Goal: Task Accomplishment & Management: Complete application form

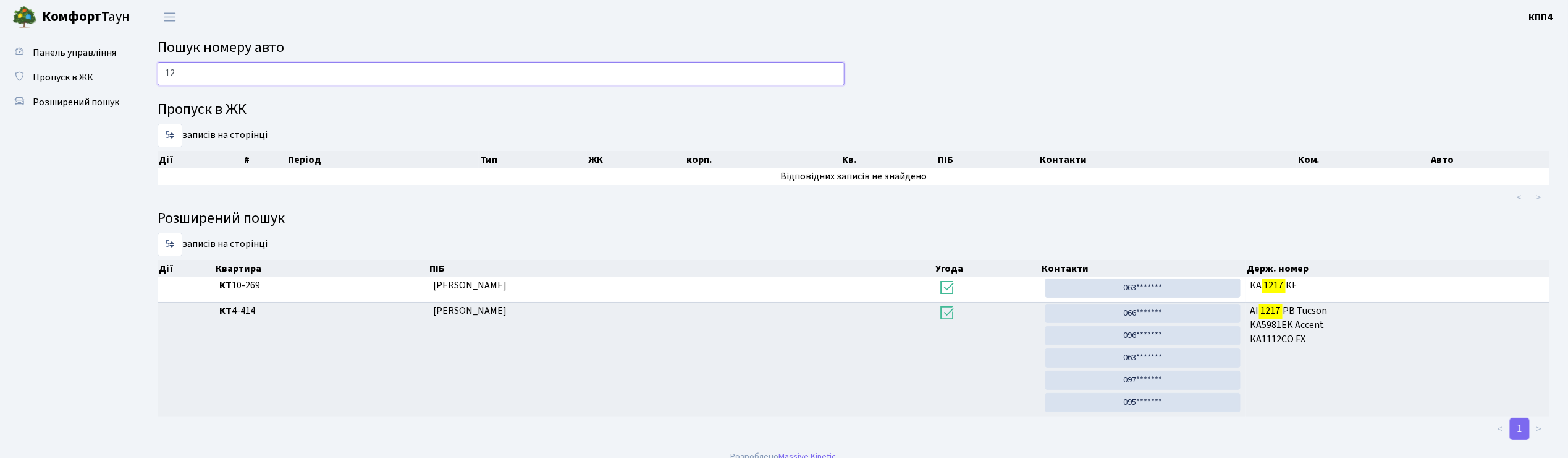
type input "1"
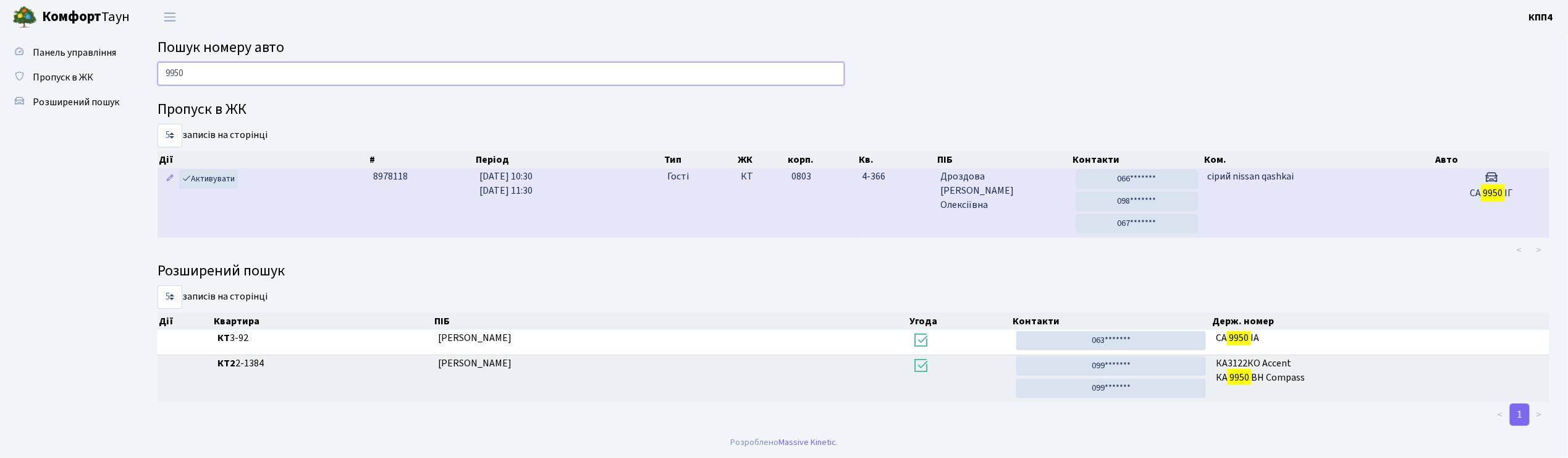
type input "9950"
click at [1370, 207] on td "сірий nissan qashkai" at bounding box center [1319, 203] width 231 height 70
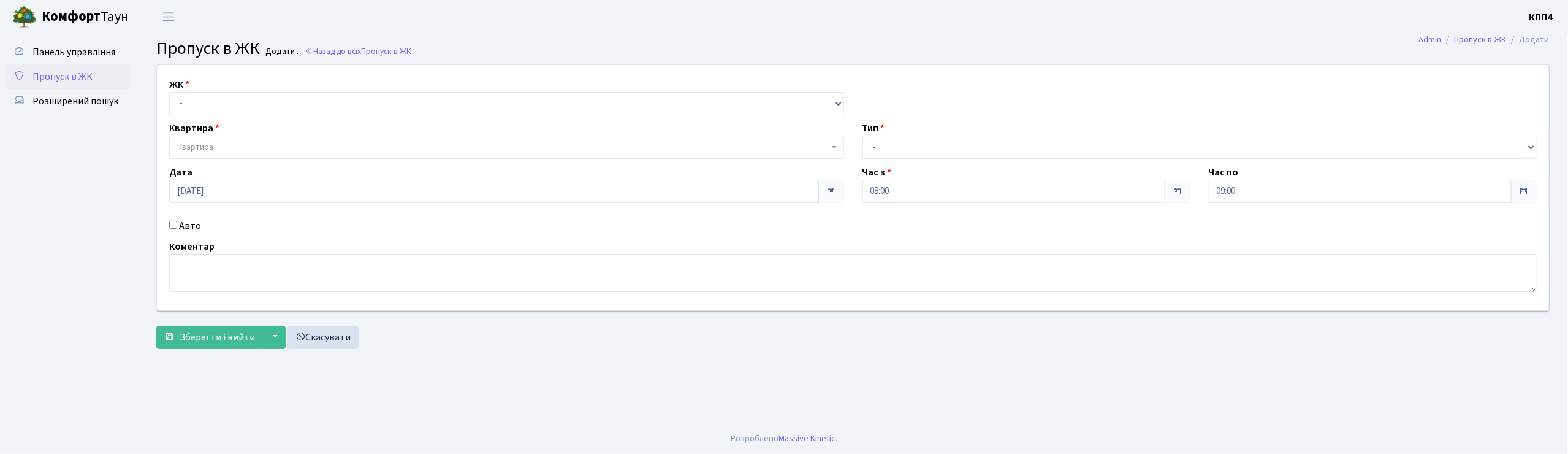
click at [172, 227] on input "Авто" at bounding box center [173, 224] width 8 height 8
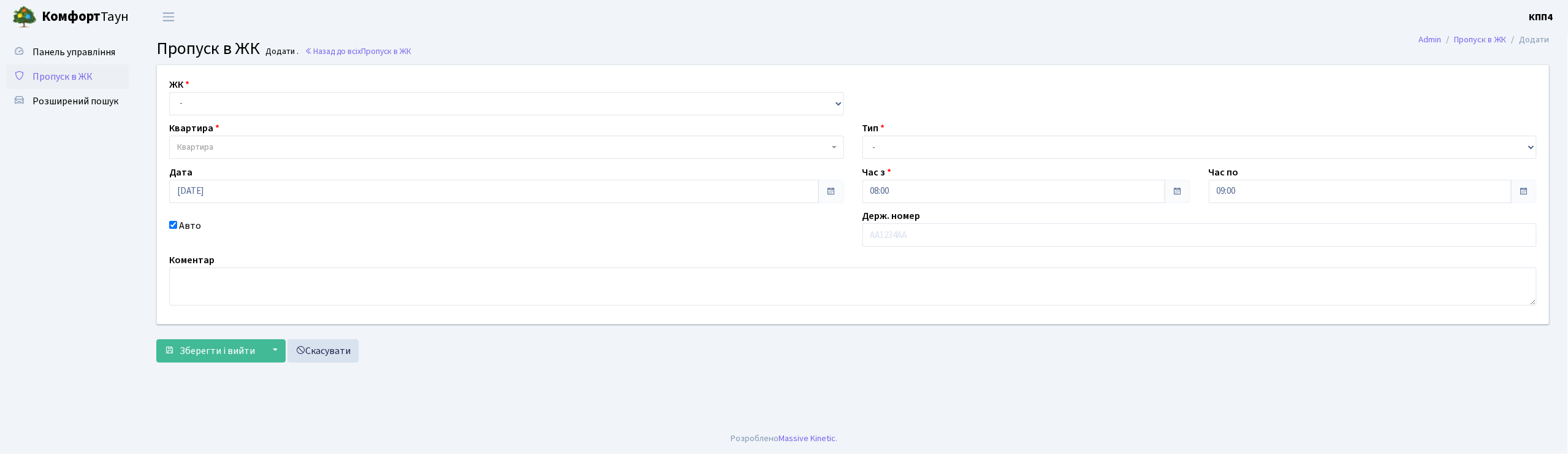
click at [172, 226] on input "Авто" at bounding box center [173, 224] width 8 height 8
checkbox input "false"
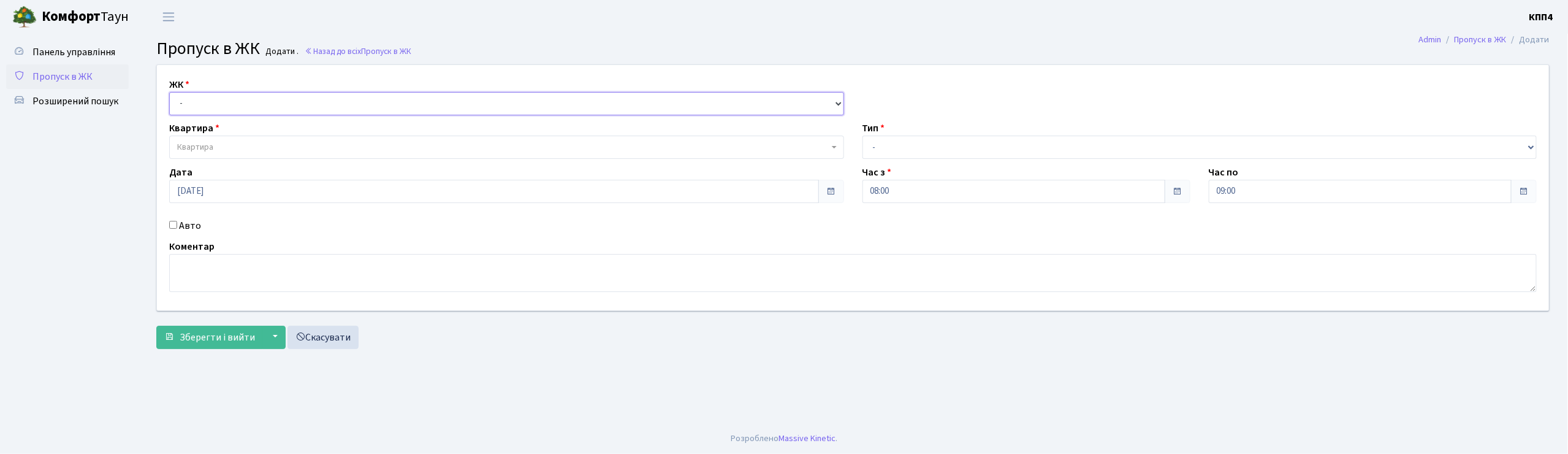
click at [209, 108] on select "- КТ, вул. Регенераторна, 4 КТ2, просп. Соборності, 17 КТ3, вул. Березнева, 16 …" at bounding box center [507, 103] width 675 height 23
select select "271"
click at [169, 92] on select "- КТ, вул. Регенераторна, 4 КТ2, просп. Соборності, 17 КТ3, вул. Березнева, 16 …" at bounding box center [507, 103] width 675 height 23
select select
click at [212, 141] on span "Квартира" at bounding box center [196, 147] width 36 height 13
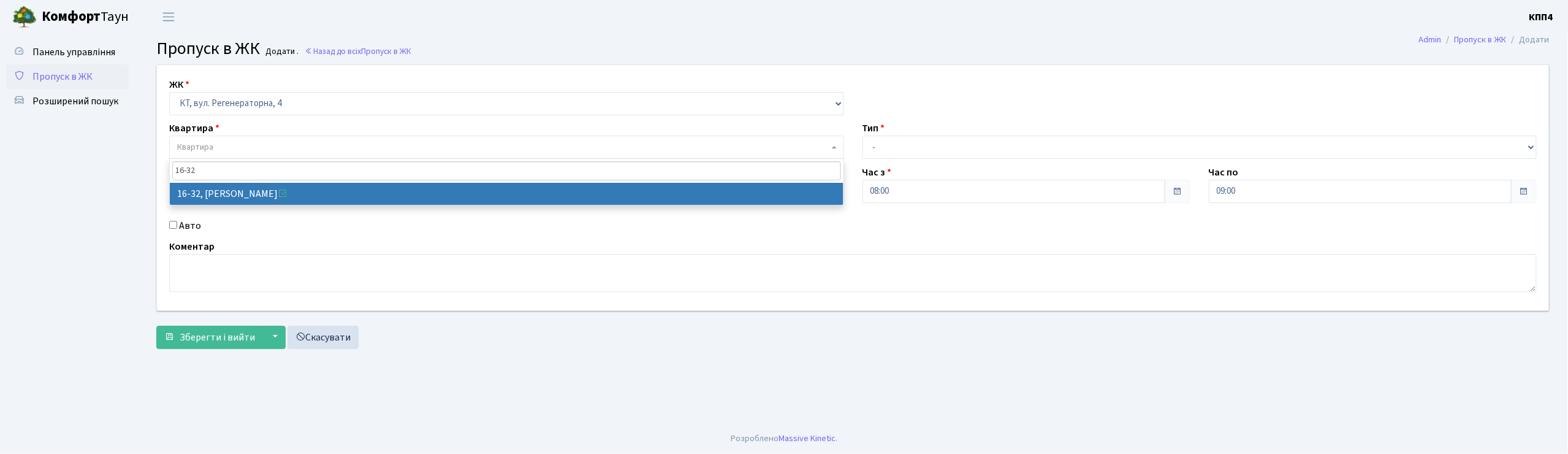
type input "16-32"
select select "8593"
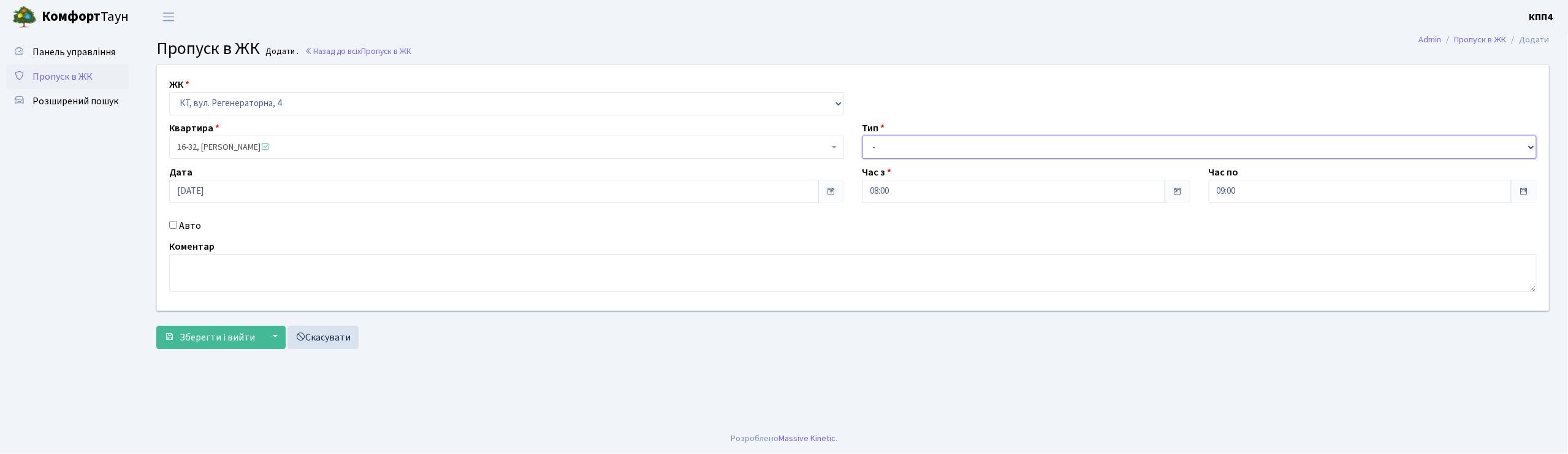
click at [881, 141] on select "- Доставка Таксі Гості Сервіс" at bounding box center [1200, 147] width 675 height 23
select select "1"
click at [863, 135] on select "- Доставка Таксі Гості Сервіс" at bounding box center [1200, 147] width 675 height 23
click at [239, 344] on span "Зберегти і вийти" at bounding box center [217, 337] width 75 height 14
click at [182, 104] on select "- КТ, вул. Регенераторна, 4 КТ2, просп. Соборності, 17 КТ3, вул. Березнева, 16 …" at bounding box center [507, 103] width 675 height 23
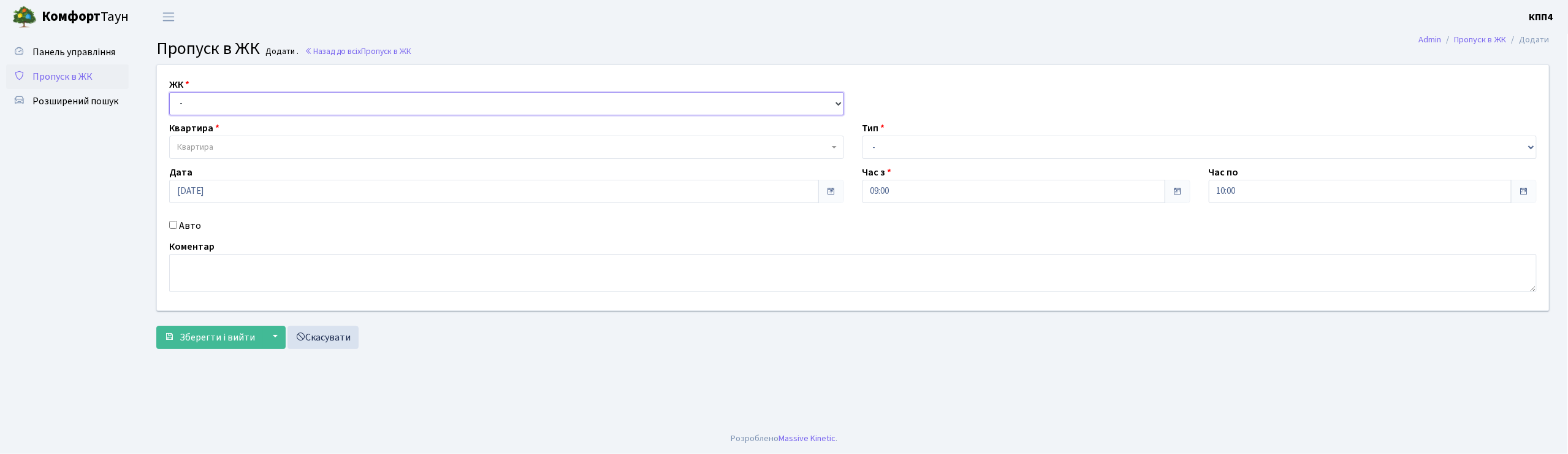
select select "271"
click at [169, 92] on select "- КТ, вул. Регенераторна, 4 КТ2, просп. Соборності, 17 КТ3, вул. Березнева, 16 …" at bounding box center [507, 103] width 675 height 23
select select
click at [199, 144] on span "Квартира" at bounding box center [196, 147] width 36 height 13
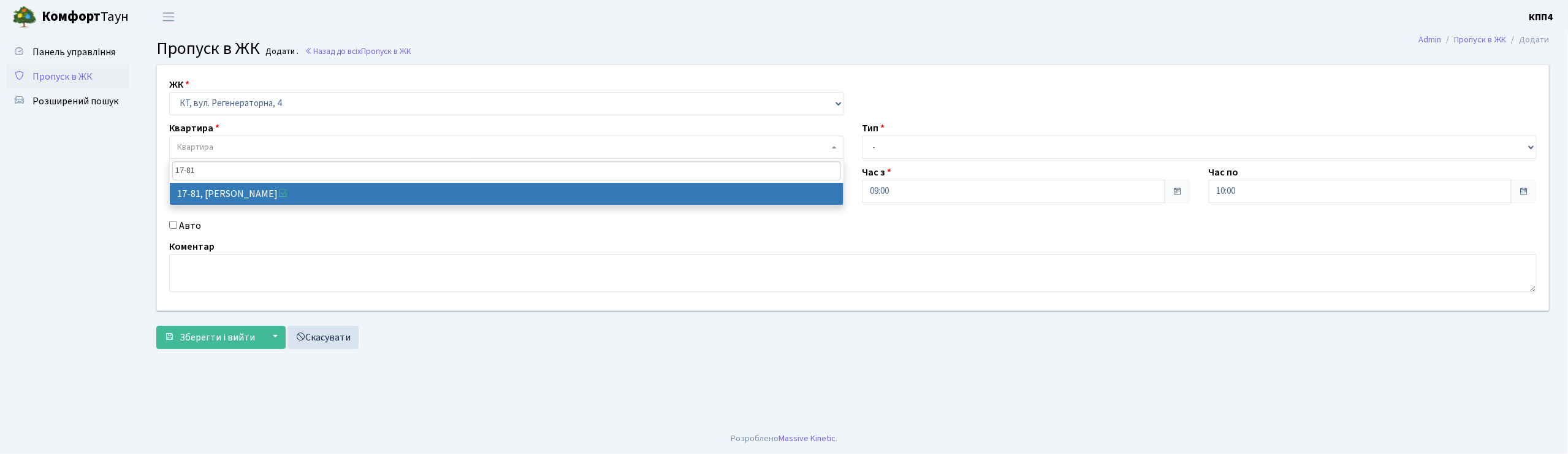
type input "17-81"
select select "9035"
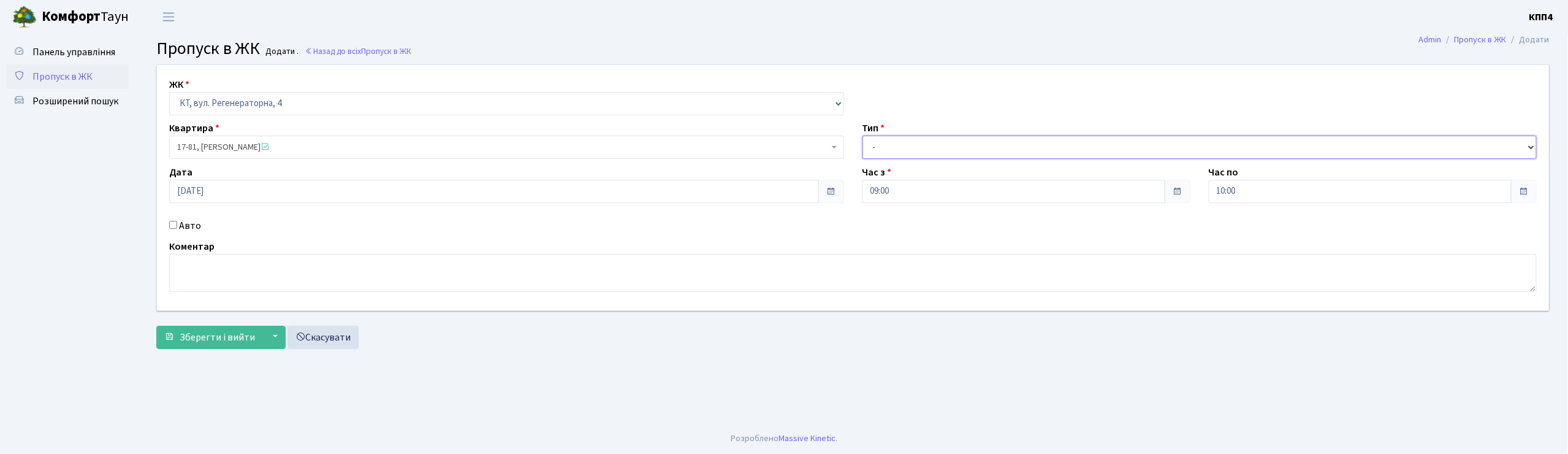
click at [910, 142] on select "- Доставка Таксі Гості Сервіс" at bounding box center [1200, 147] width 675 height 23
select select "3"
click at [863, 135] on select "- Доставка Таксі Гості Сервіс" at bounding box center [1200, 147] width 675 height 23
click at [256, 273] on textarea at bounding box center [853, 273] width 1367 height 38
type textarea "ВСІХХХХ"
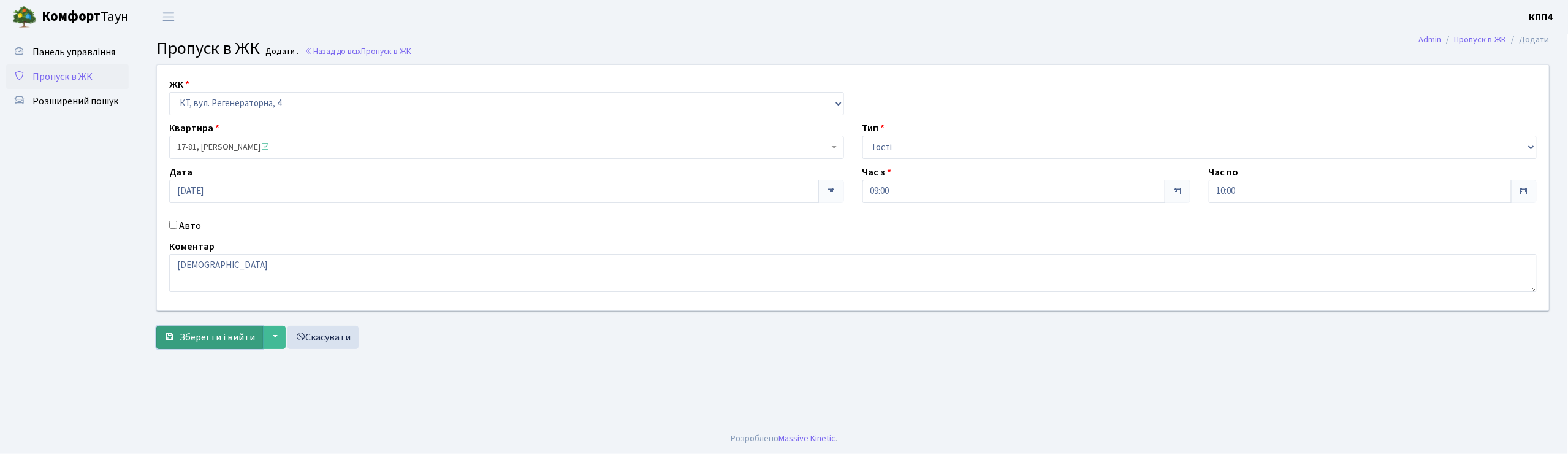
click at [219, 329] on button "Зберегти і вийти" at bounding box center [209, 337] width 107 height 23
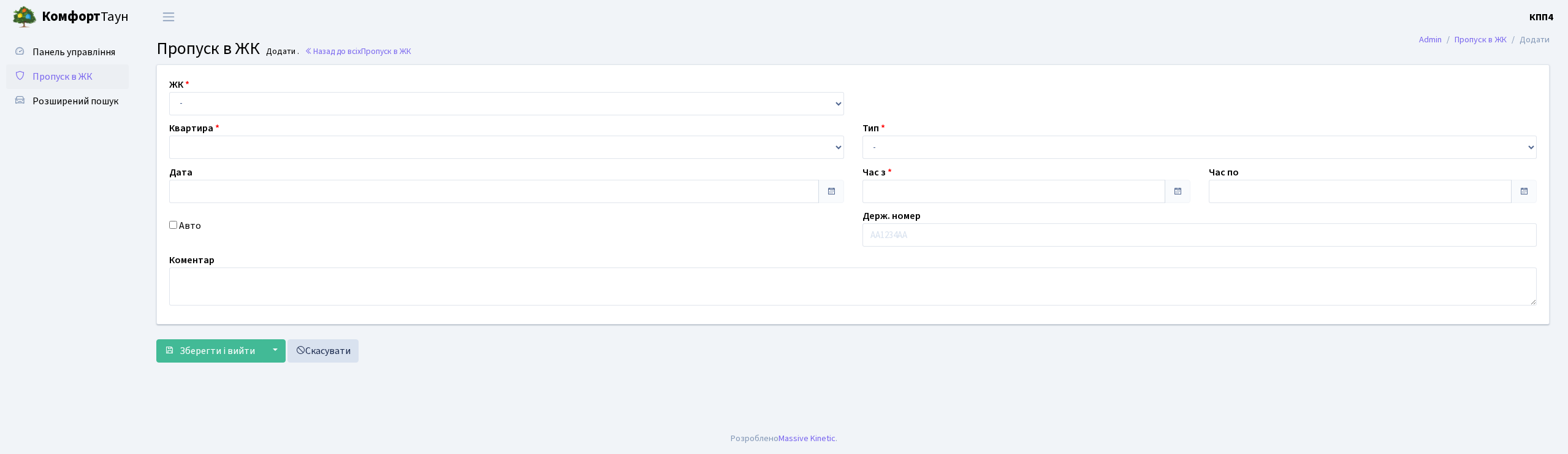
type input "[DATE]"
type input "09:30"
type input "10:30"
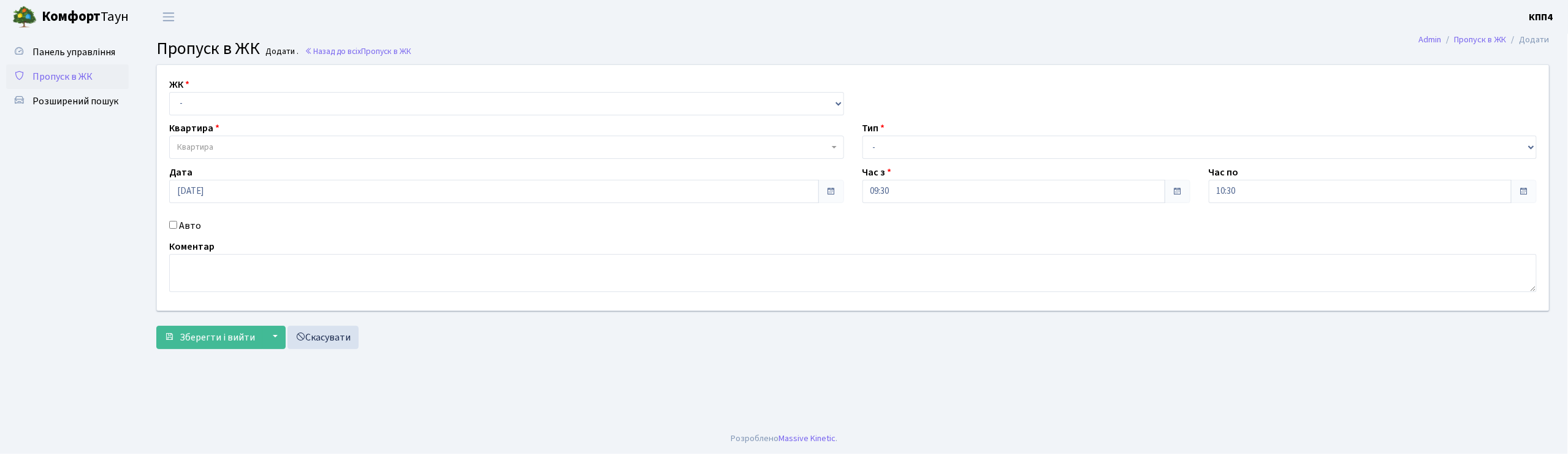
click at [177, 223] on input "Авто" at bounding box center [173, 224] width 8 height 8
checkbox input "true"
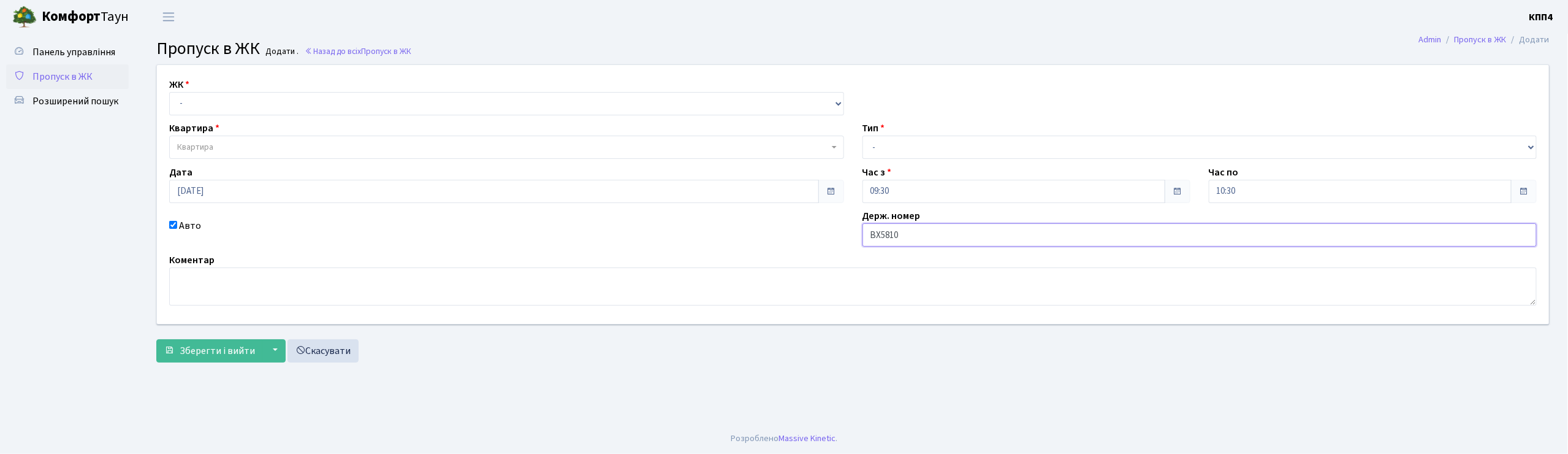
type input "ВХ5810СМ"
click at [181, 103] on select "- КТ, вул. Регенераторна, 4 КТ2, просп. Соборності, 17 КТ3, вул. Березнева, 16 …" at bounding box center [507, 103] width 675 height 23
select select "271"
click at [169, 92] on select "- КТ, вул. Регенераторна, 4 КТ2, просп. Соборності, 17 КТ3, вул. Березнева, 16 …" at bounding box center [507, 103] width 675 height 23
select select
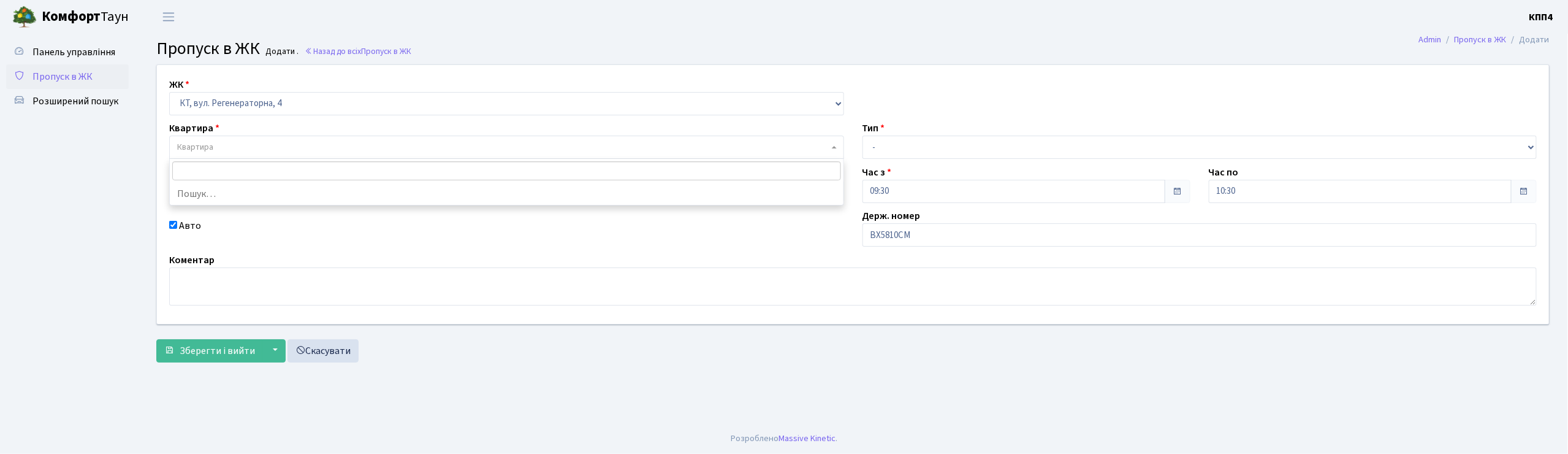
click at [199, 142] on span "Квартира" at bounding box center [196, 147] width 36 height 13
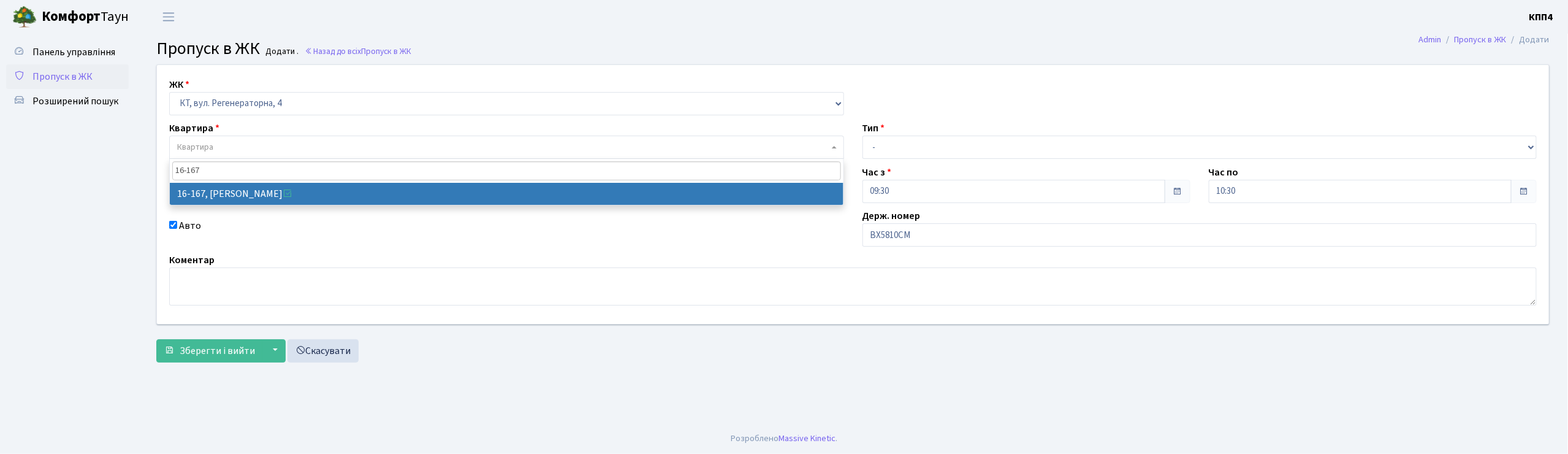
type input "16-167"
select select "8728"
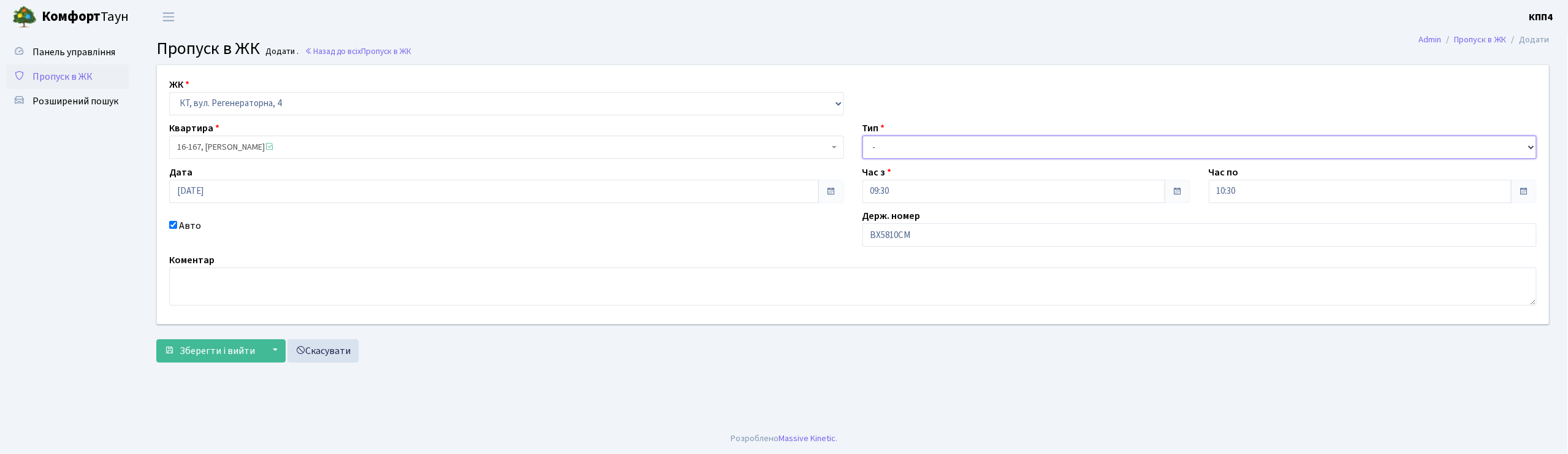
click at [881, 144] on select "- Доставка Таксі Гості Сервіс" at bounding box center [1200, 147] width 675 height 23
select select "2"
click at [863, 135] on select "- Доставка Таксі Гості Сервіс" at bounding box center [1200, 147] width 675 height 23
click at [212, 347] on span "Зберегти і вийти" at bounding box center [217, 351] width 75 height 14
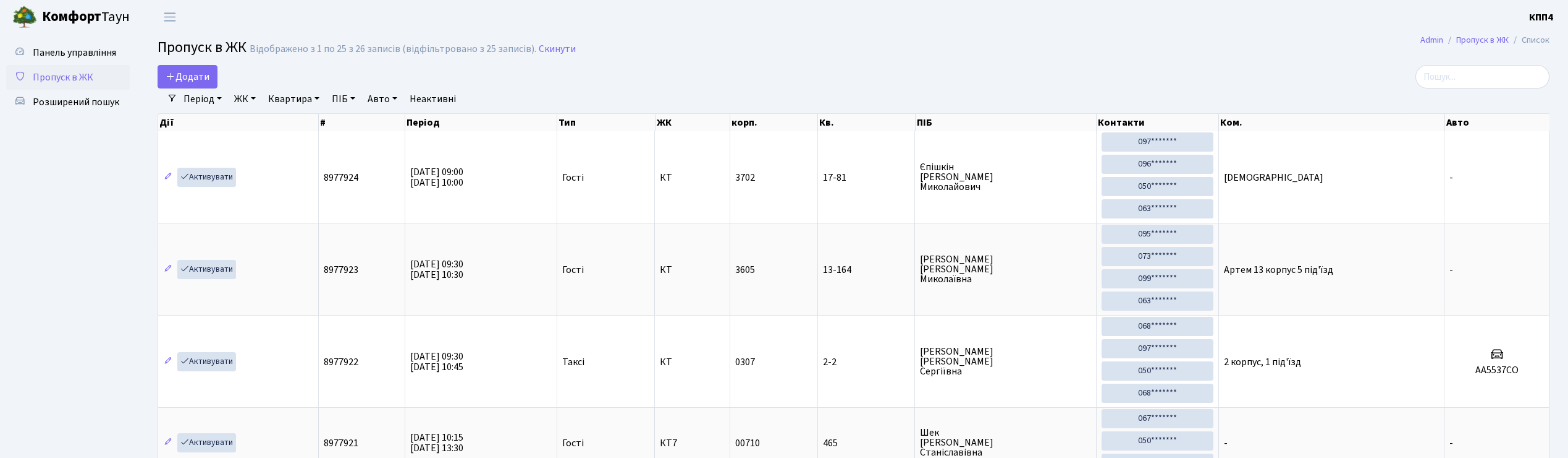
select select "25"
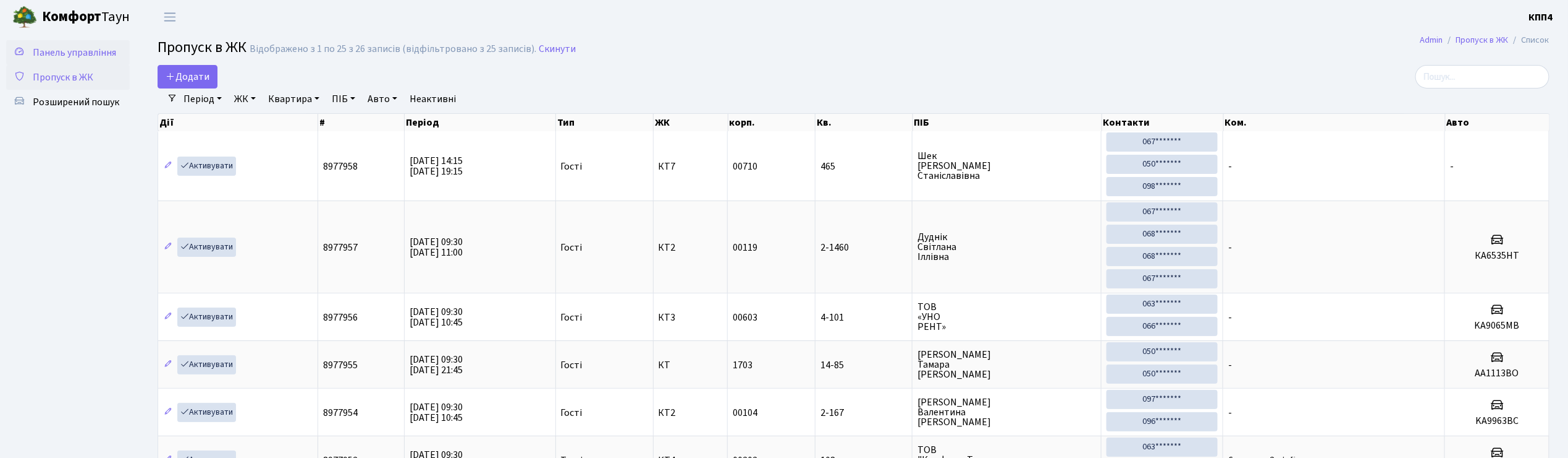
click at [99, 46] on span "Панель управління" at bounding box center [75, 53] width 83 height 14
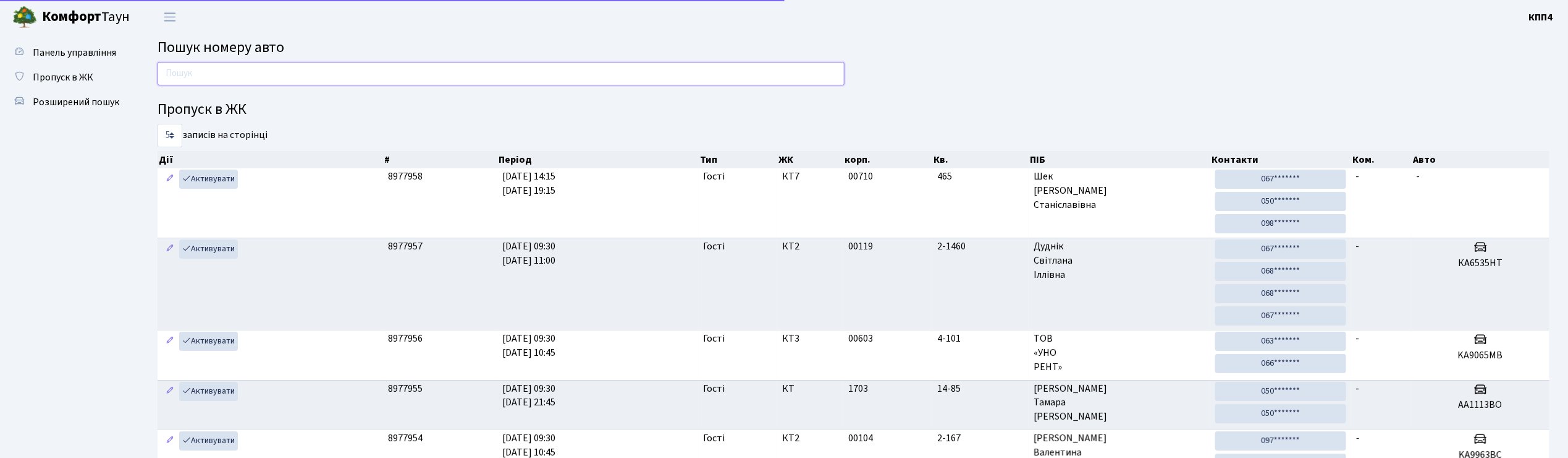
click at [226, 77] on input "text" at bounding box center [501, 73] width 687 height 23
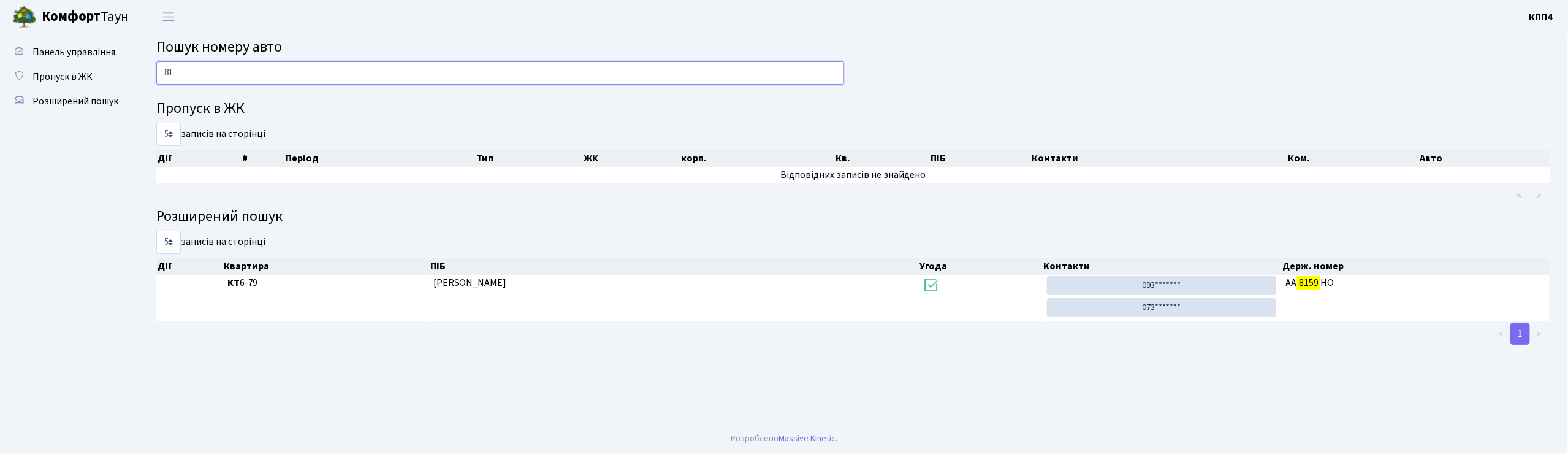
type input "8"
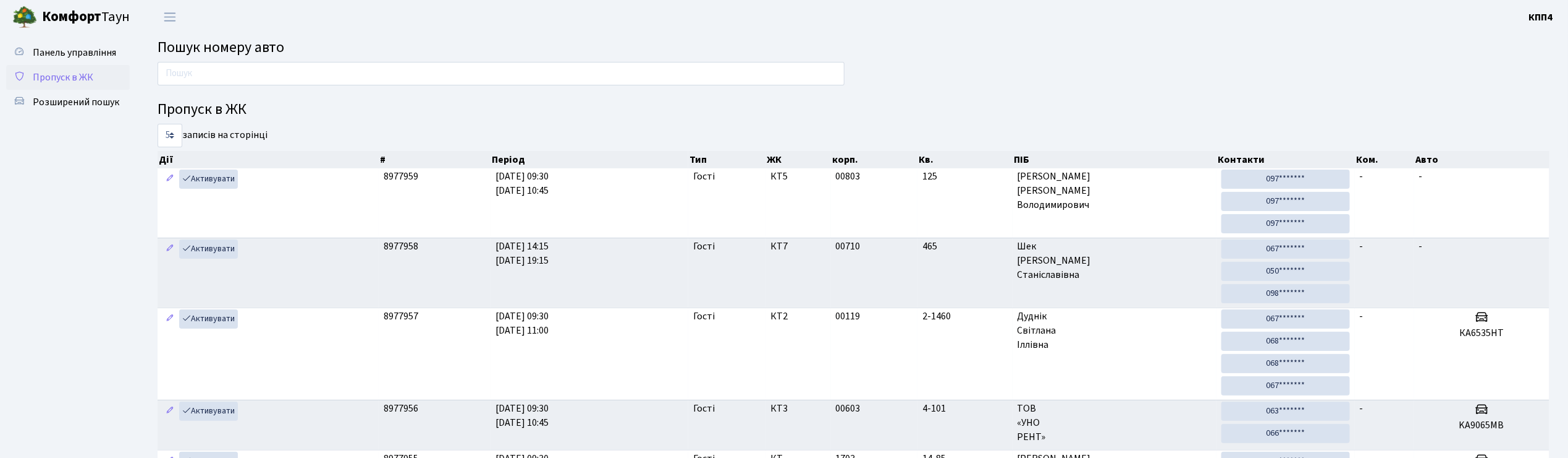
click at [76, 84] on link "Пропуск в ЖК" at bounding box center [68, 77] width 124 height 25
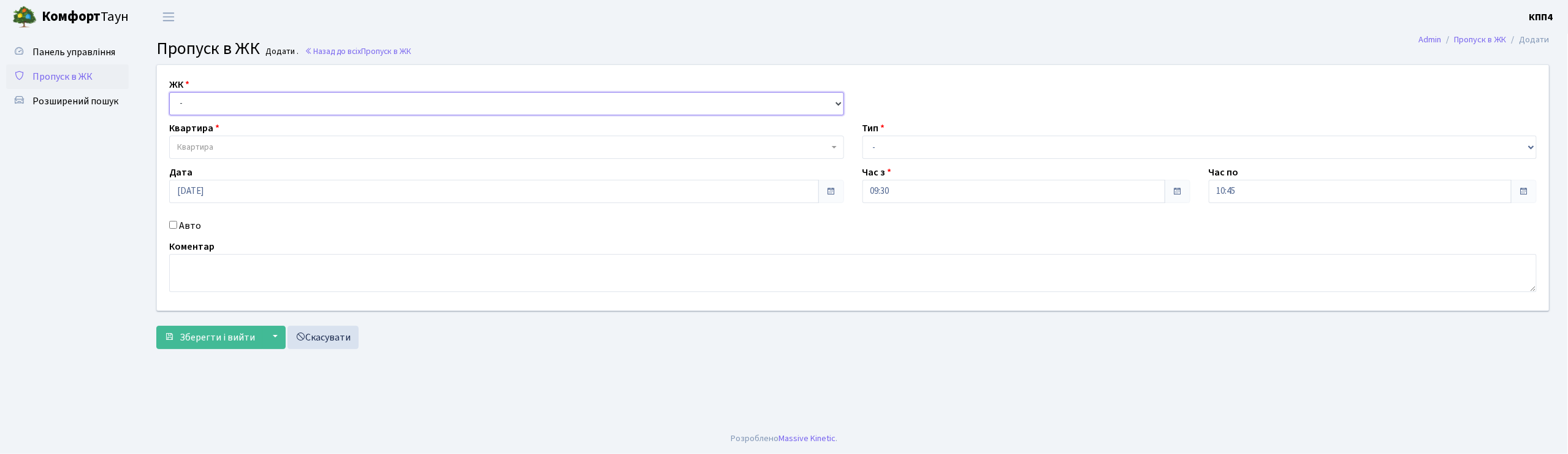
click at [206, 95] on select "- КТ, вул. Регенераторна, 4 КТ2, просп. Соборності, 17 КТ3, вул. Березнева, 16 …" at bounding box center [507, 103] width 675 height 23
select select "271"
click at [169, 92] on select "- КТ, вул. Регенераторна, 4 КТ2, просп. Соборності, 17 КТ3, вул. Березнева, 16 …" at bounding box center [507, 103] width 675 height 23
select select
click at [196, 150] on span "Квартира" at bounding box center [196, 147] width 36 height 13
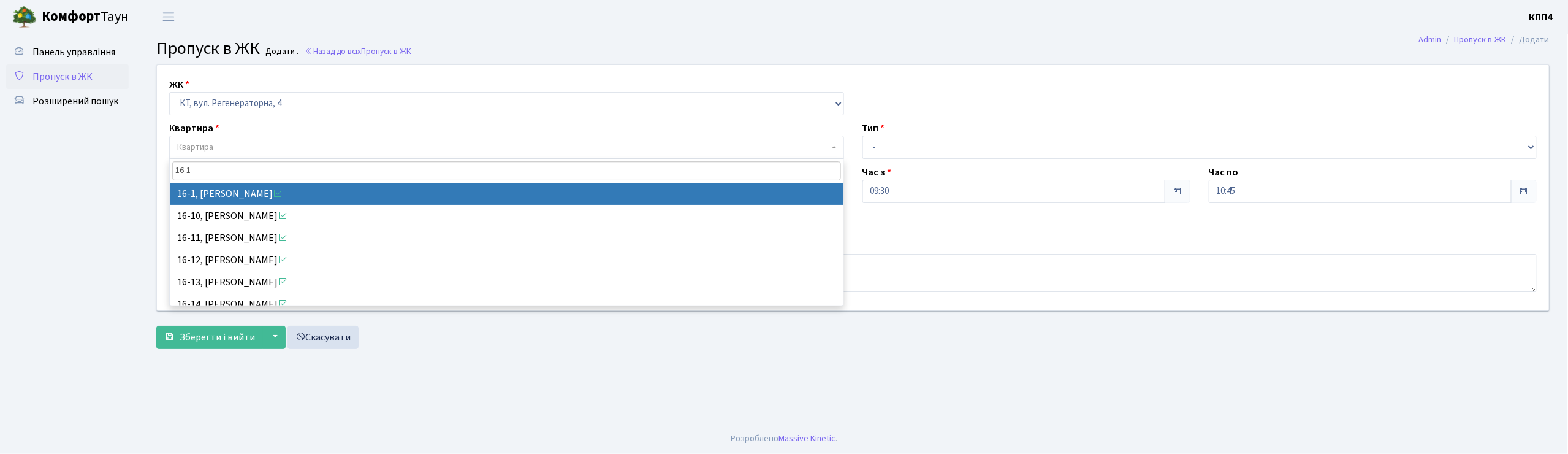
type input "16-1"
select select "8562"
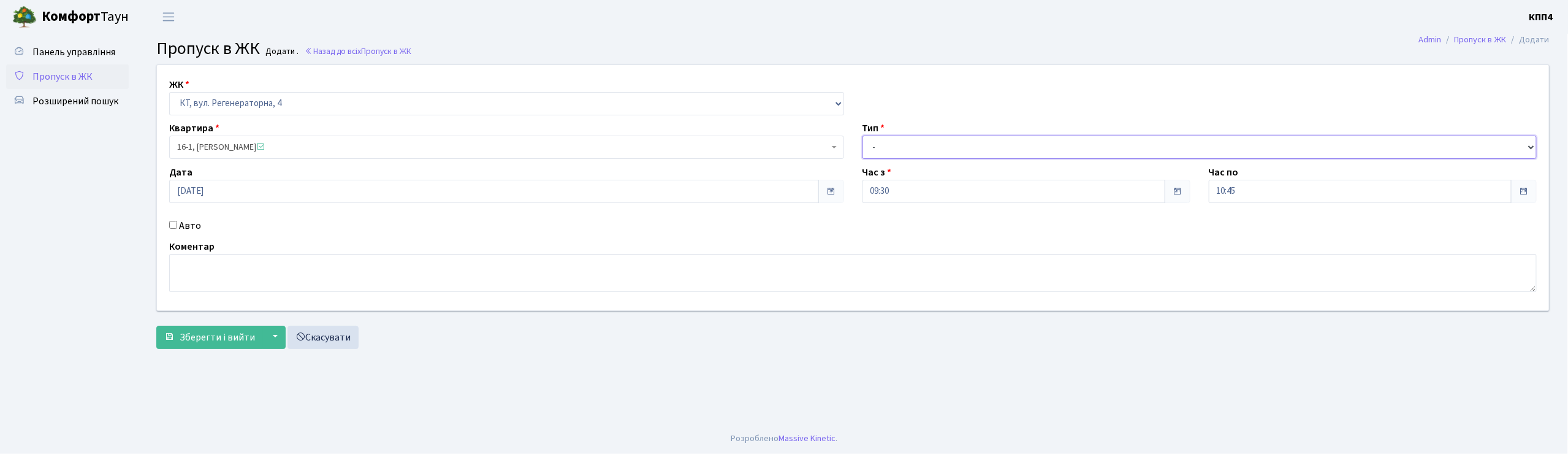
click at [955, 147] on select "- Доставка Таксі Гості Сервіс" at bounding box center [1200, 147] width 675 height 23
select select "3"
click at [863, 135] on select "- Доставка Таксі Гості Сервіс" at bounding box center [1200, 147] width 675 height 23
click at [179, 281] on textarea at bounding box center [853, 273] width 1367 height 38
type textarea "ВСІХХХХ"
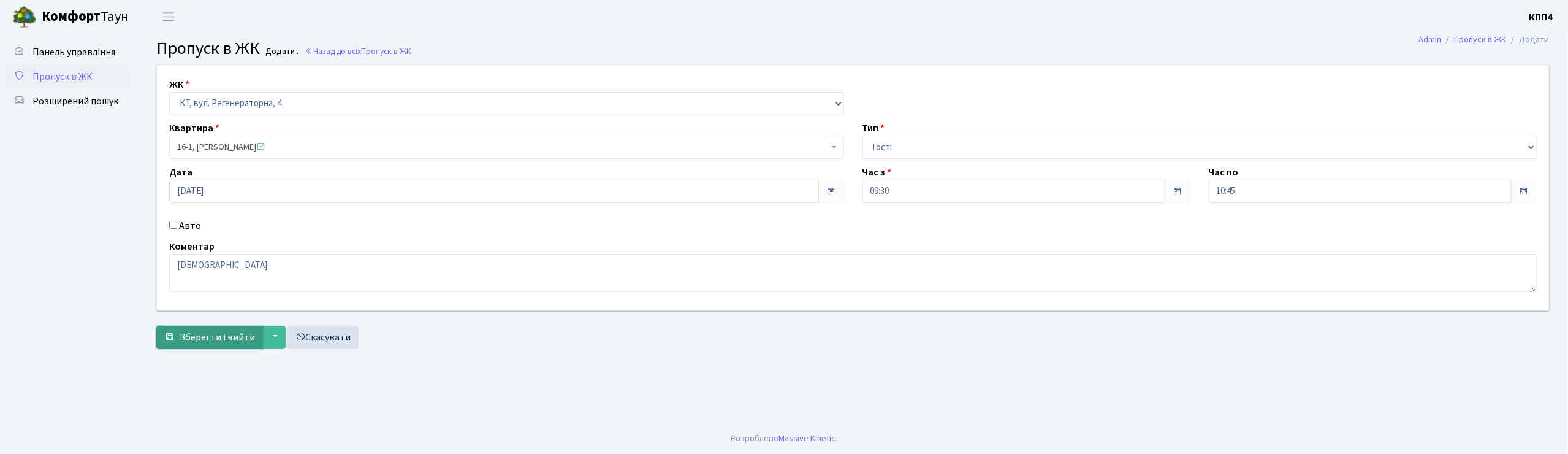
click at [211, 330] on span "Зберегти і вийти" at bounding box center [217, 337] width 75 height 14
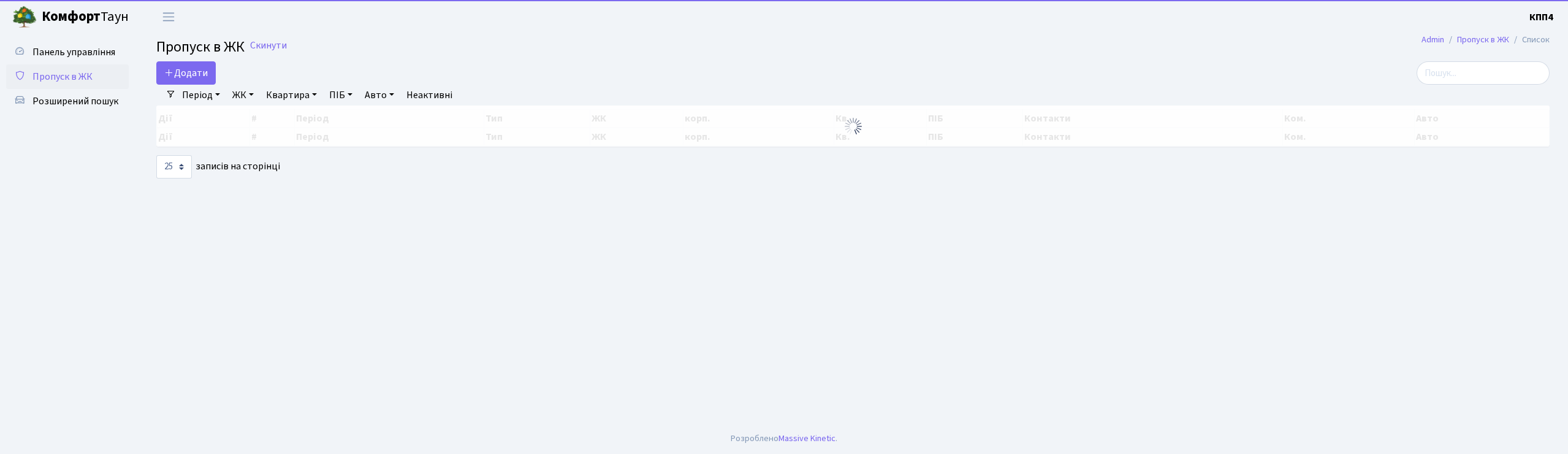
select select "25"
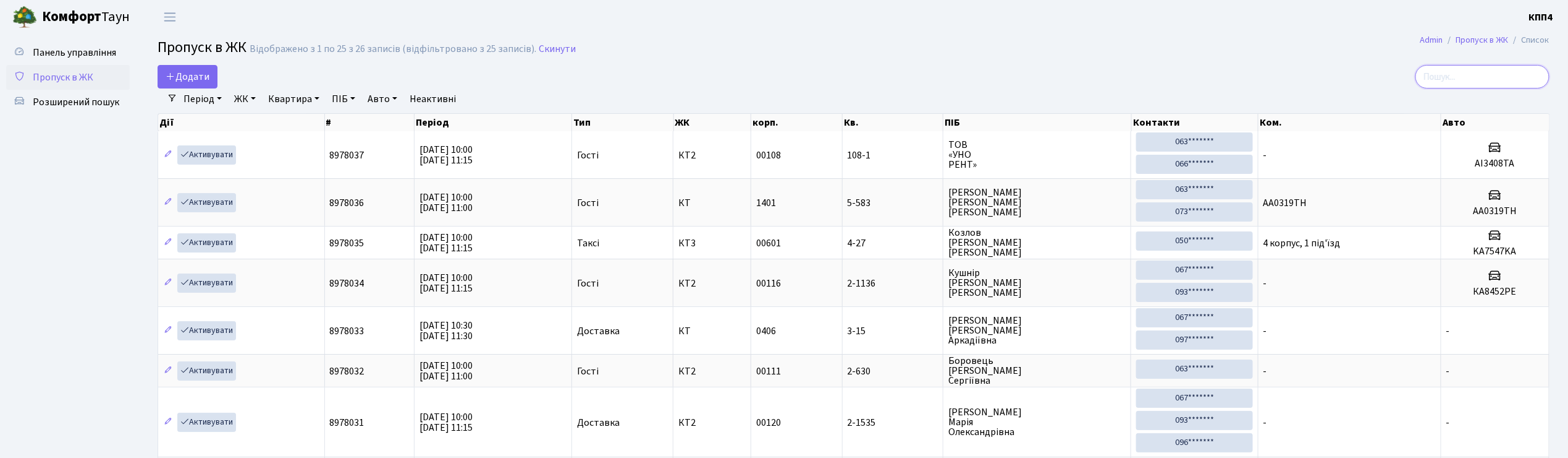
click at [1449, 71] on input "search" at bounding box center [1483, 77] width 134 height 23
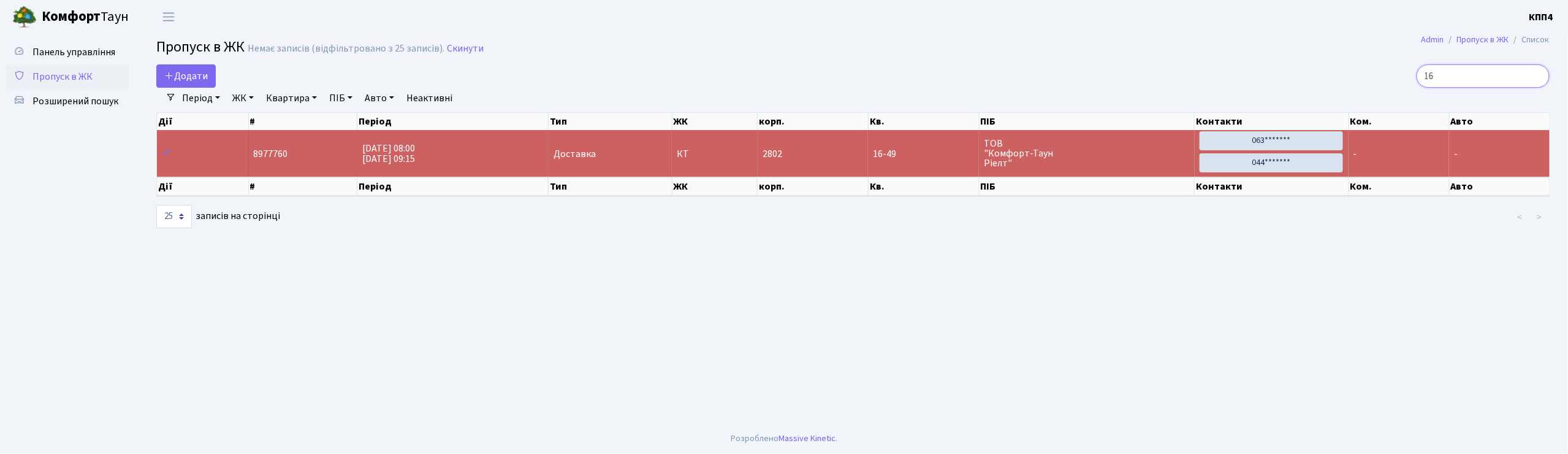
type input "1"
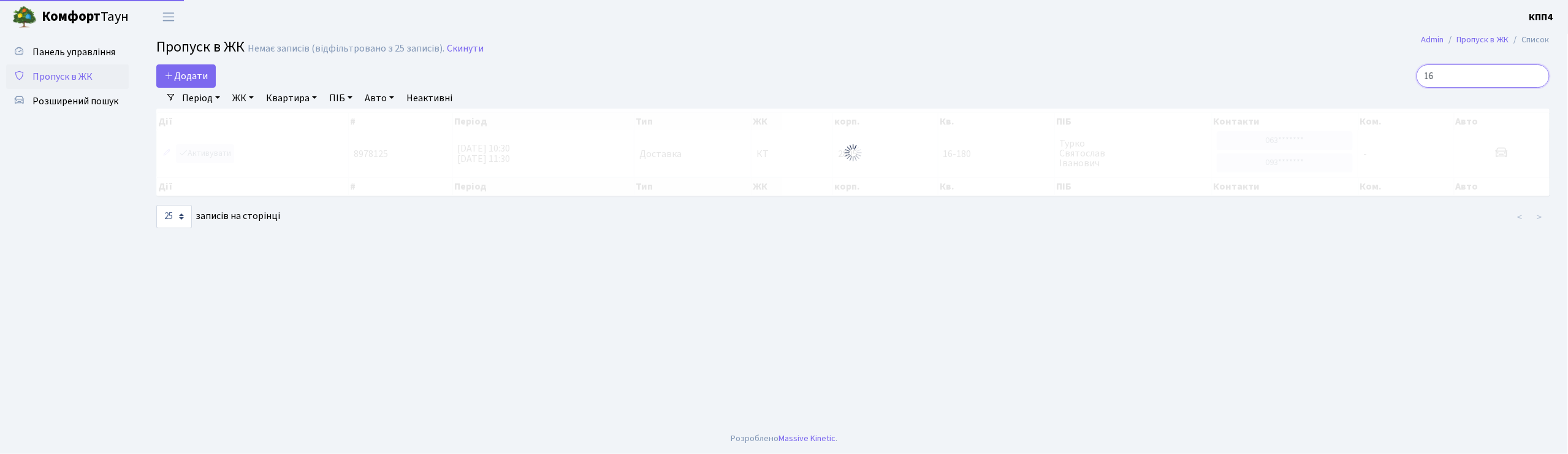
type input "1"
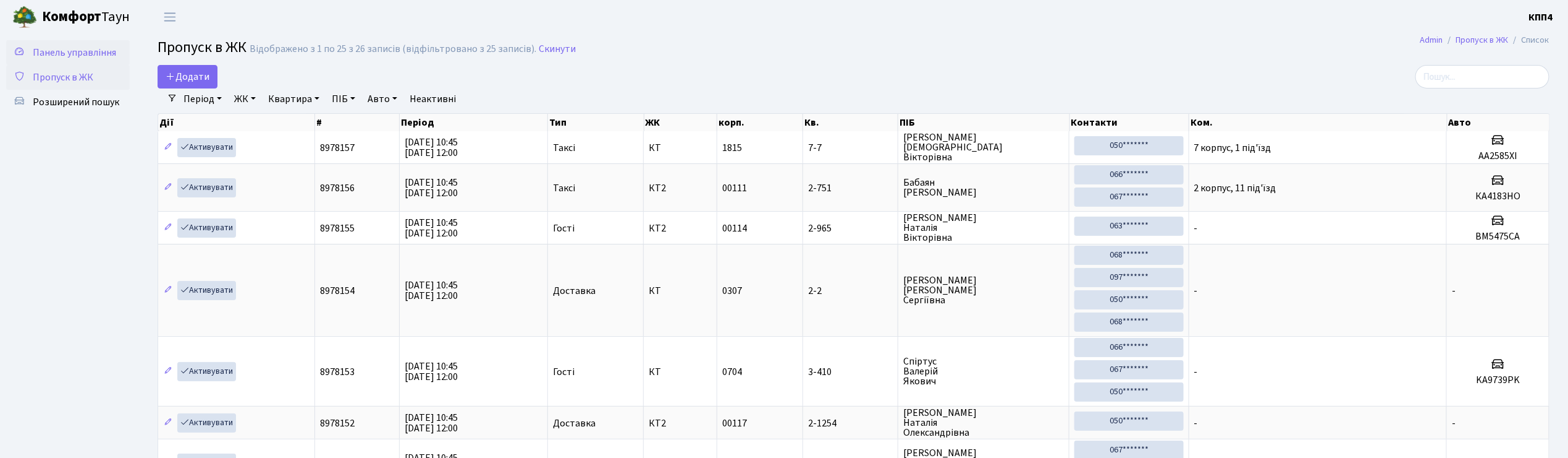
click at [102, 52] on span "Панель управління" at bounding box center [75, 53] width 83 height 14
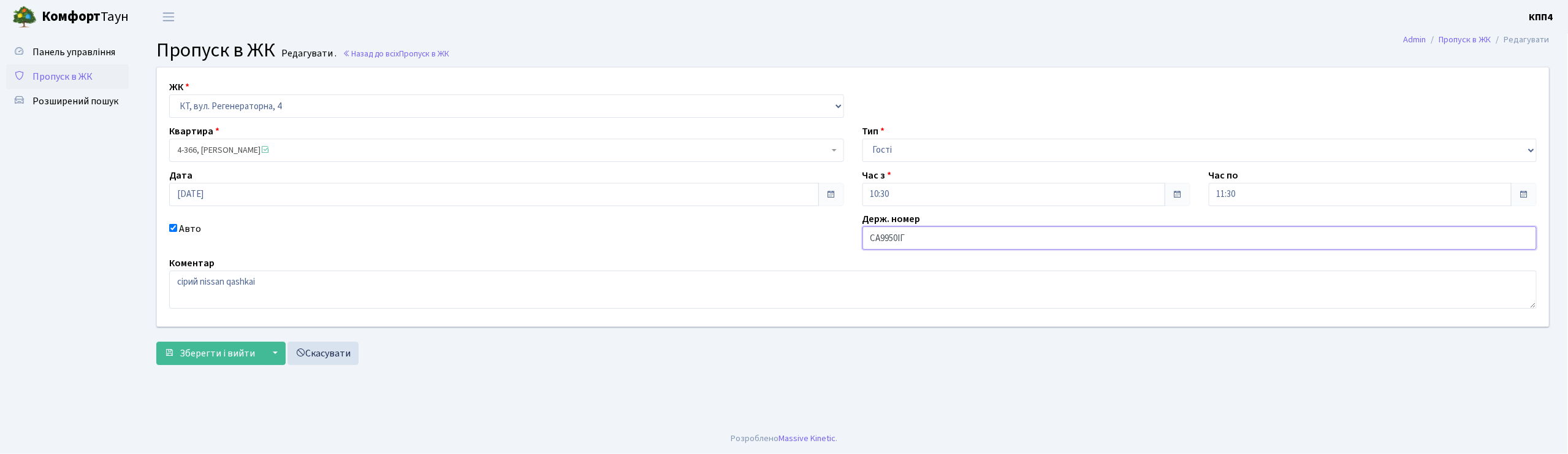
click at [937, 243] on input "СА9950ІГ" at bounding box center [1200, 238] width 675 height 23
type input "СА9950ІН"
click at [223, 349] on span "Зберегти і вийти" at bounding box center [217, 353] width 75 height 14
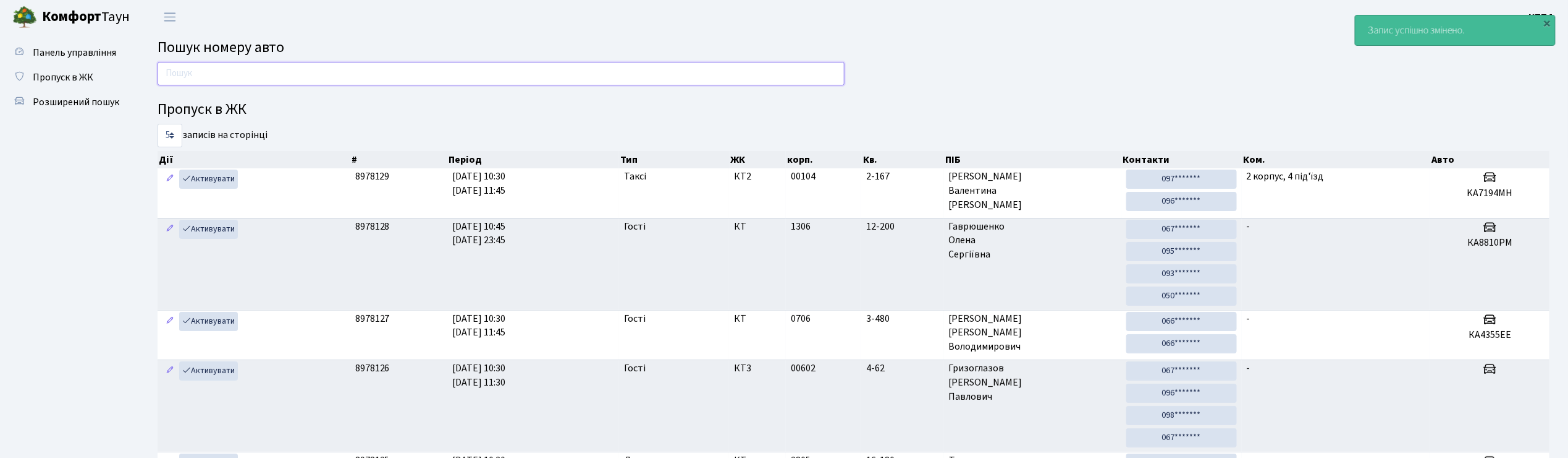
click at [251, 79] on input "text" at bounding box center [501, 73] width 687 height 23
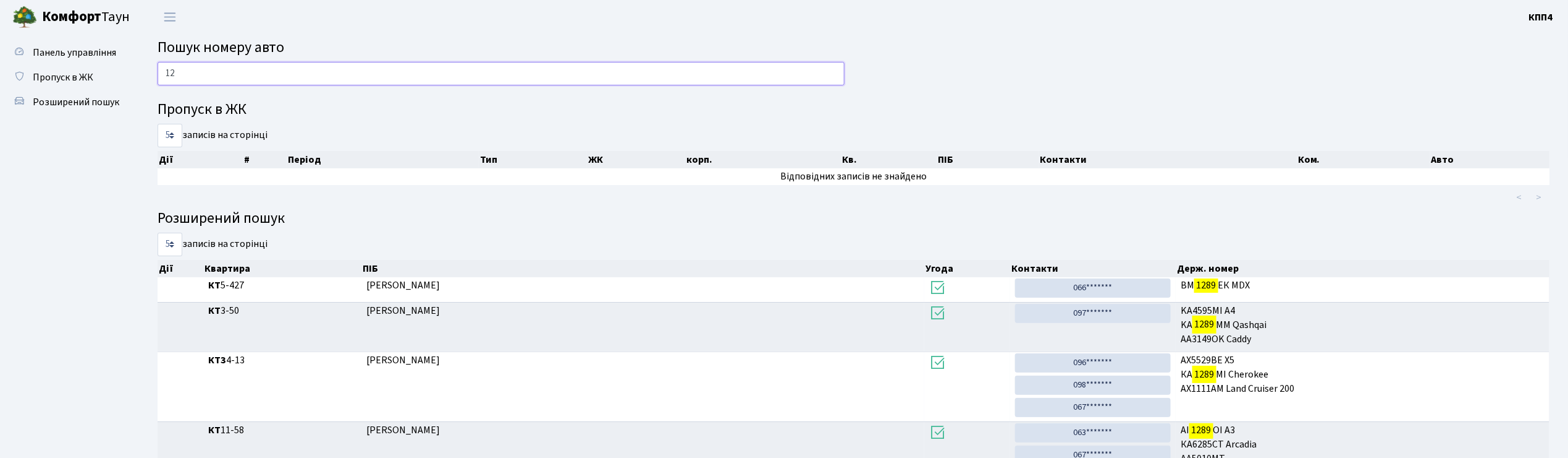
type input "1"
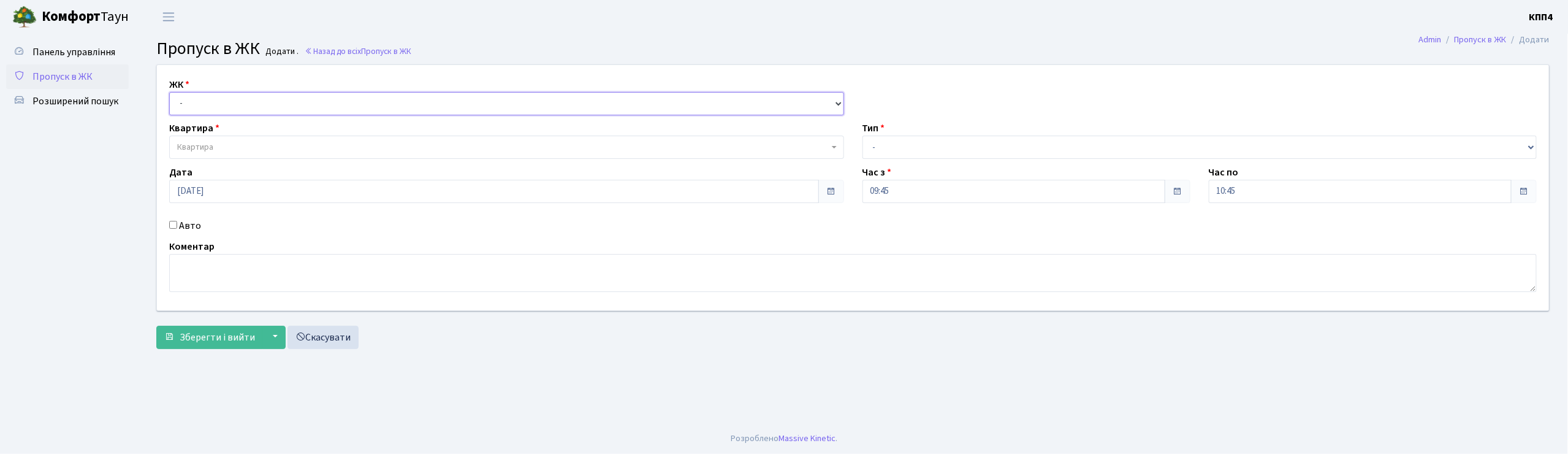
click at [227, 103] on select "- КТ, вул. Регенераторна, 4 КТ2, просп. [STREET_ADDRESS] [STREET_ADDRESS] [PERS…" at bounding box center [507, 103] width 675 height 23
select select "271"
click at [169, 92] on select "- КТ, вул. Регенераторна, 4 КТ2, просп. Соборності, 17 КТ3, вул. Березнева, 16 …" at bounding box center [507, 103] width 675 height 23
select select
click at [240, 149] on span "Квартира" at bounding box center [503, 147] width 651 height 13
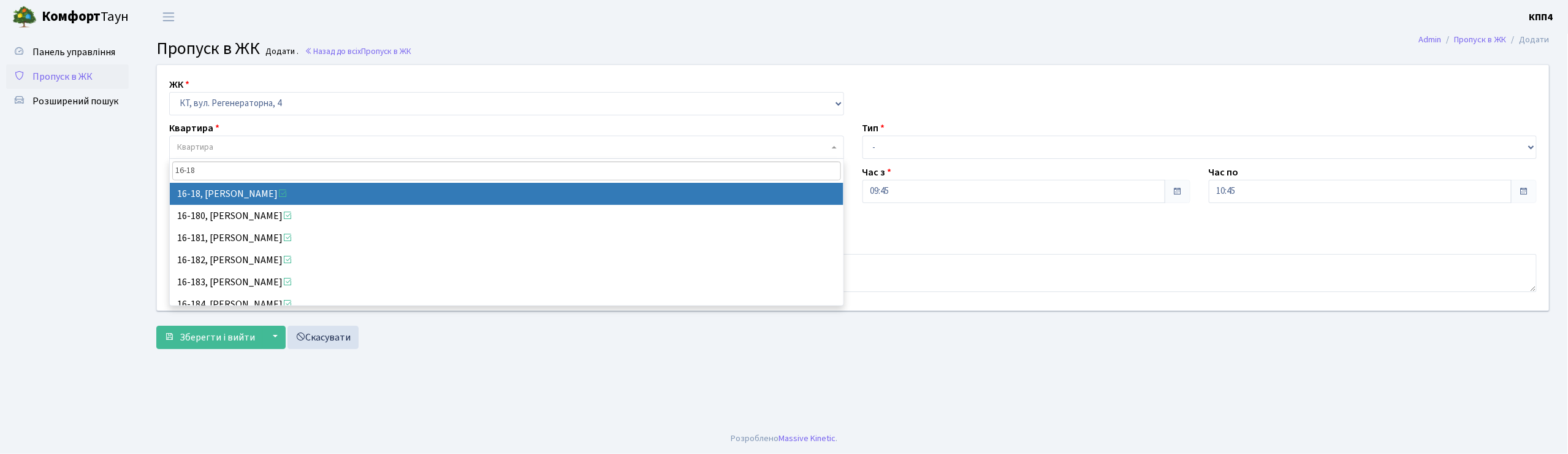
type input "16-18"
select select "8579"
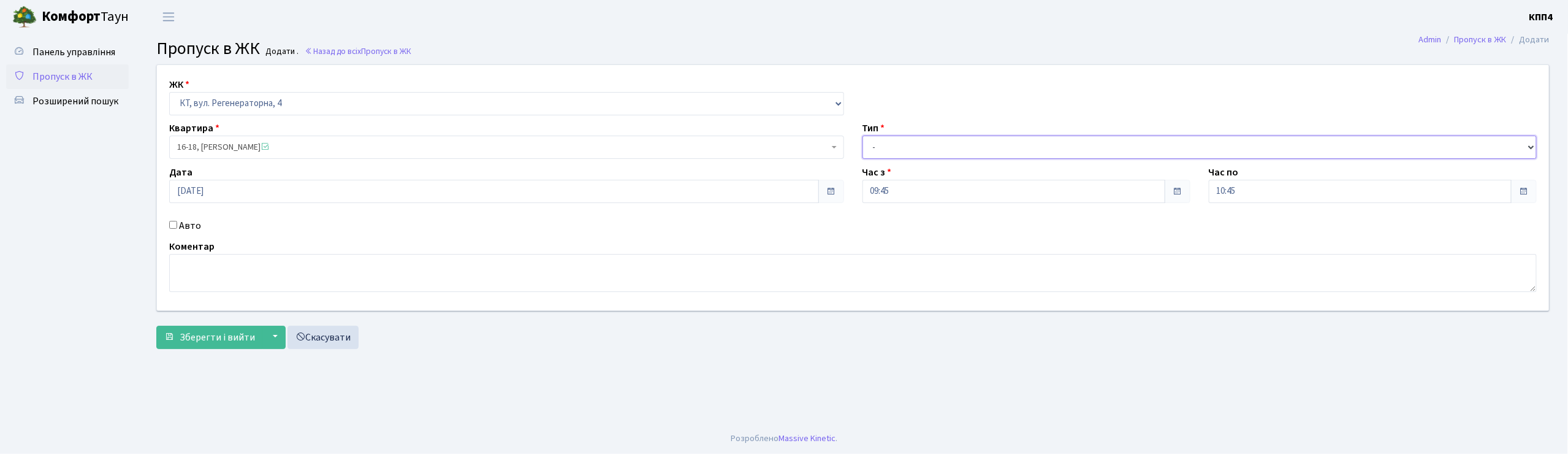
click at [885, 138] on select "- Доставка Таксі Гості Сервіс" at bounding box center [1200, 147] width 675 height 23
select select "1"
click at [863, 135] on select "- Доставка Таксі Гості Сервіс" at bounding box center [1200, 147] width 675 height 23
click at [211, 342] on span "Зберегти і вийти" at bounding box center [217, 337] width 75 height 14
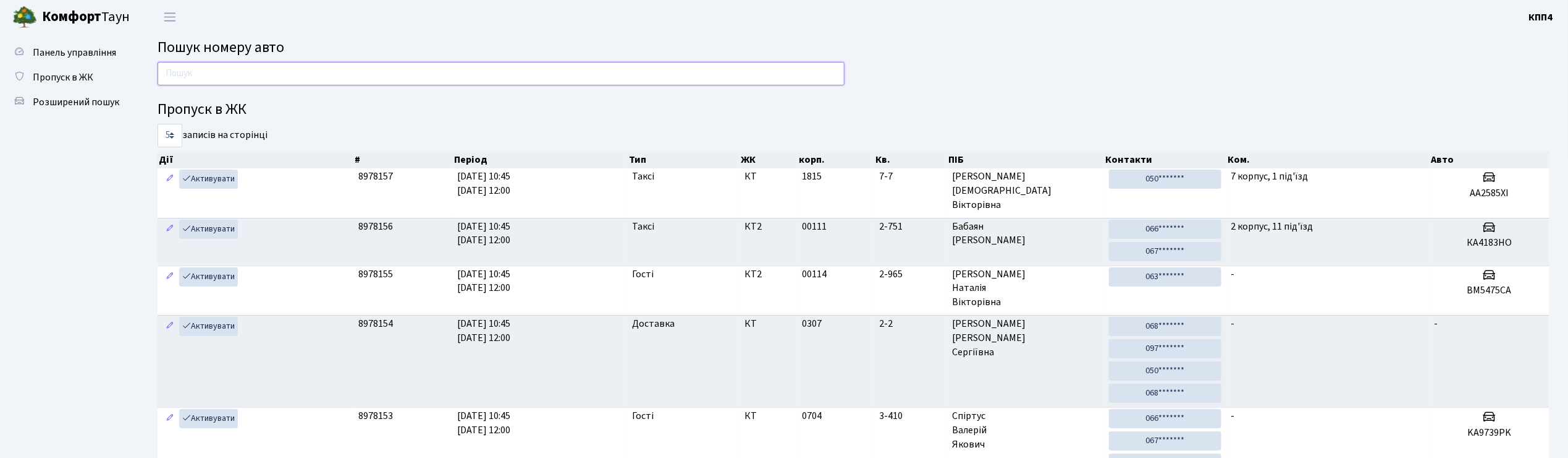
drag, startPoint x: 174, startPoint y: 79, endPoint x: 181, endPoint y: 77, distance: 7.3
click at [180, 77] on input "text" at bounding box center [501, 73] width 687 height 23
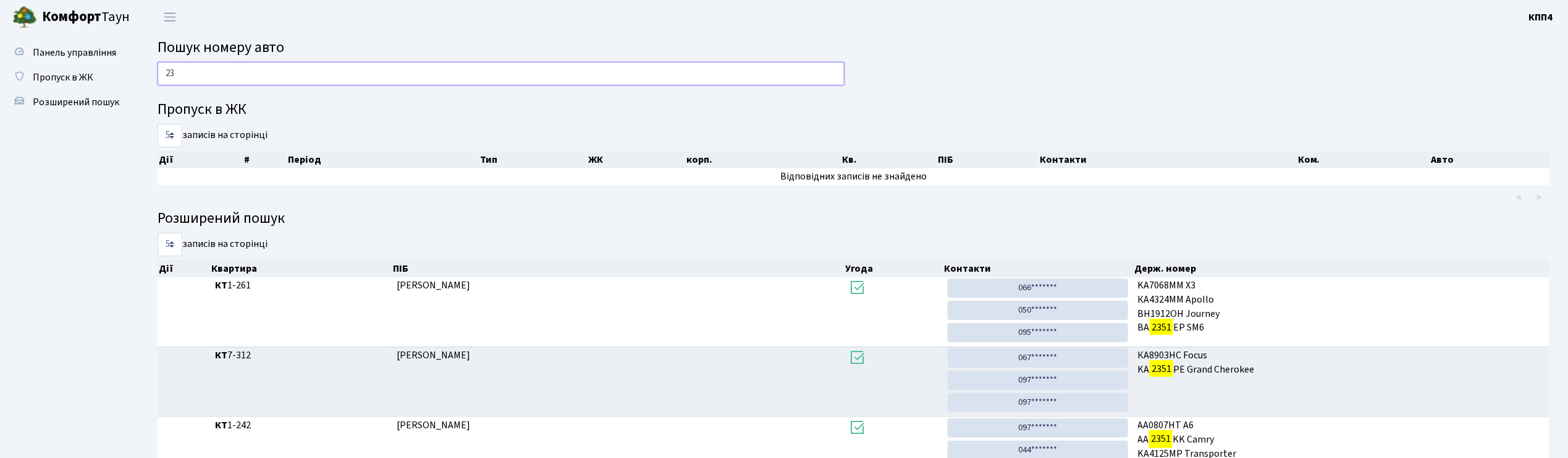
type input "2"
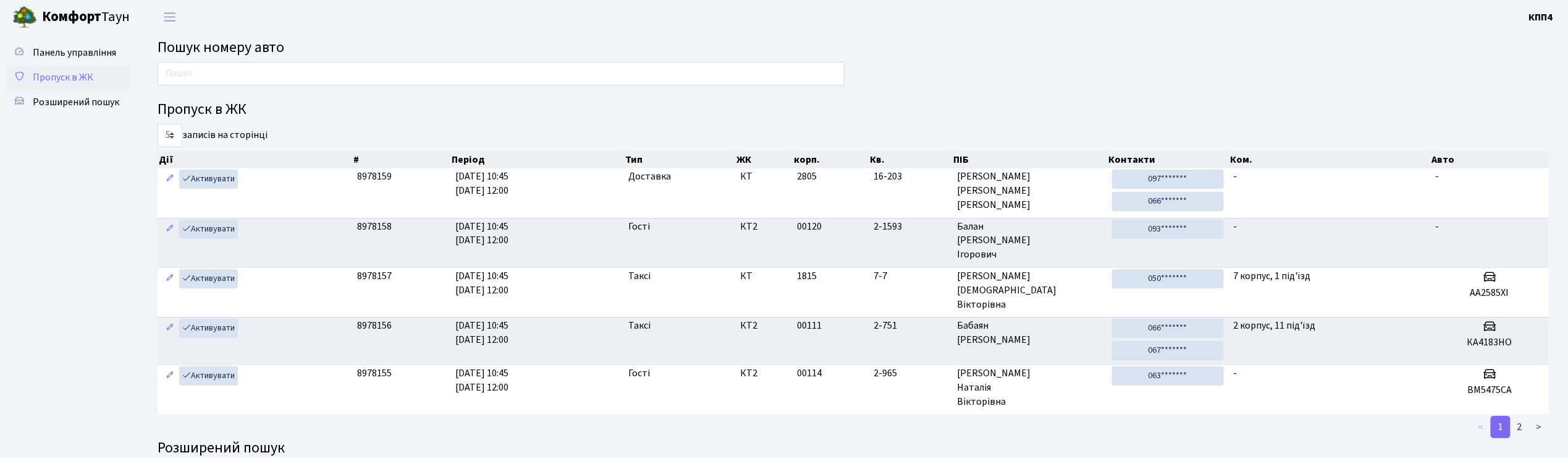
click at [58, 87] on link "Пропуск в ЖК" at bounding box center [68, 77] width 124 height 25
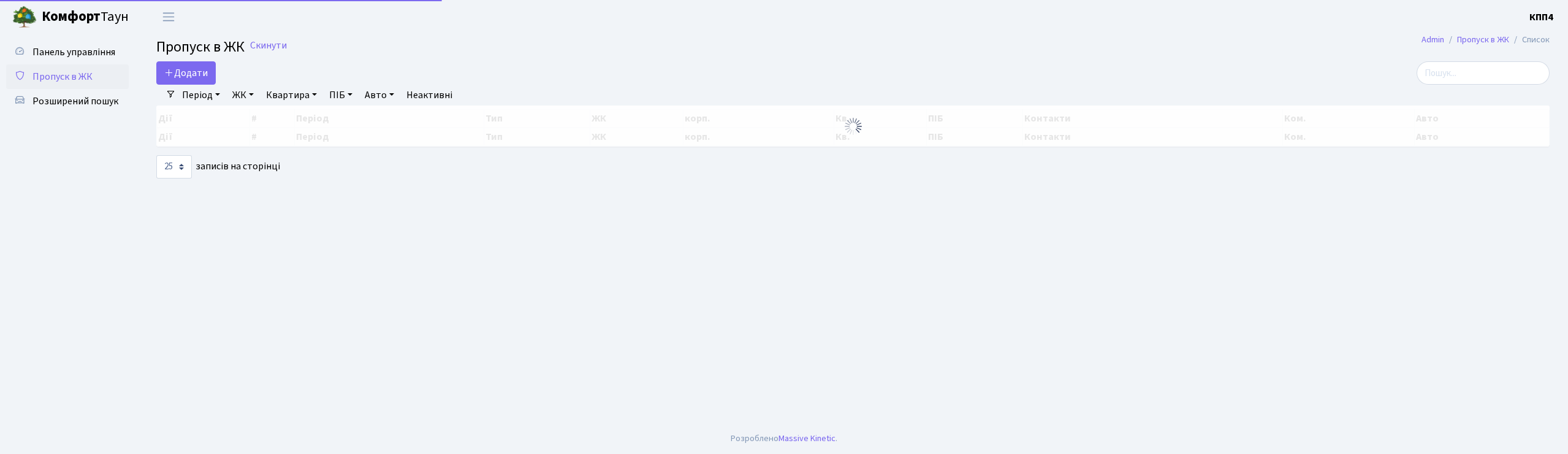
select select "25"
click at [206, 74] on span "Додати" at bounding box center [186, 73] width 43 height 14
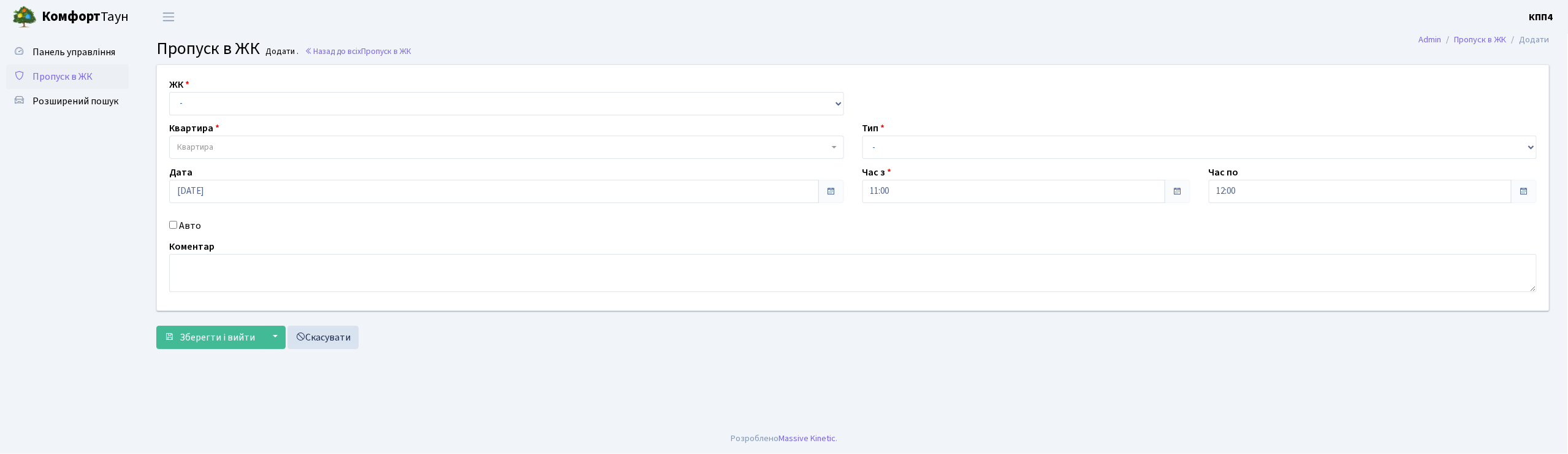
click at [176, 227] on input "Авто" at bounding box center [173, 224] width 8 height 8
checkbox input "true"
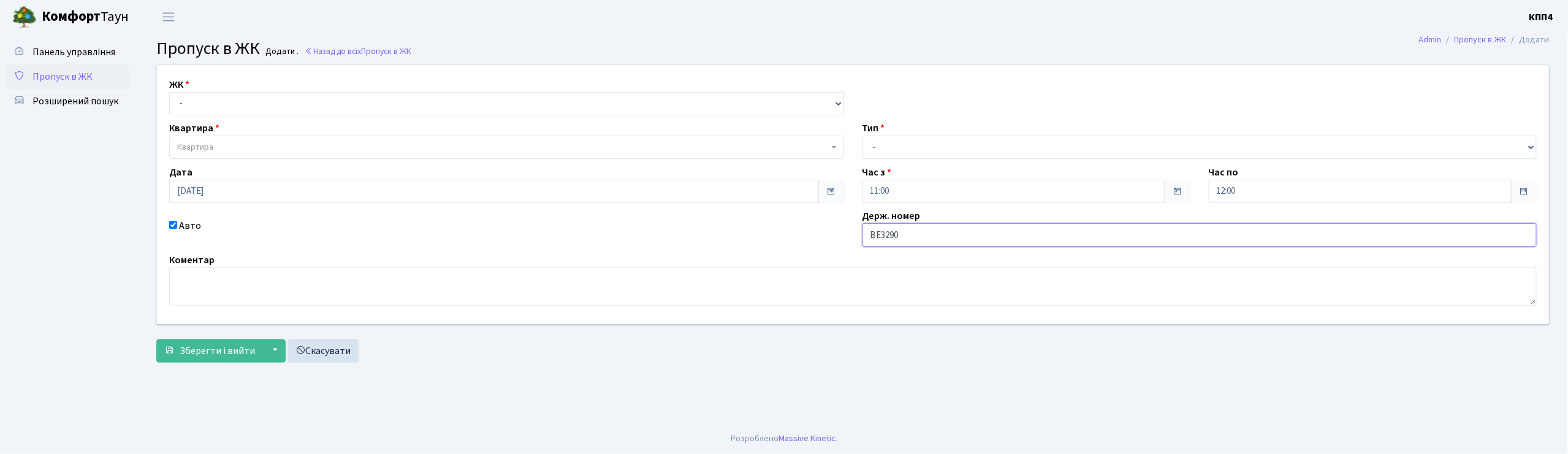
type input "ВЕ3290АО"
click at [243, 108] on select "- КТ, вул. Регенераторна, 4 КТ2, просп. [STREET_ADDRESS] [STREET_ADDRESS] [PERS…" at bounding box center [507, 103] width 675 height 23
select select "271"
click at [169, 92] on select "- КТ, вул. Регенераторна, 4 КТ2, просп. [STREET_ADDRESS] [STREET_ADDRESS] [PERS…" at bounding box center [507, 103] width 675 height 23
select select
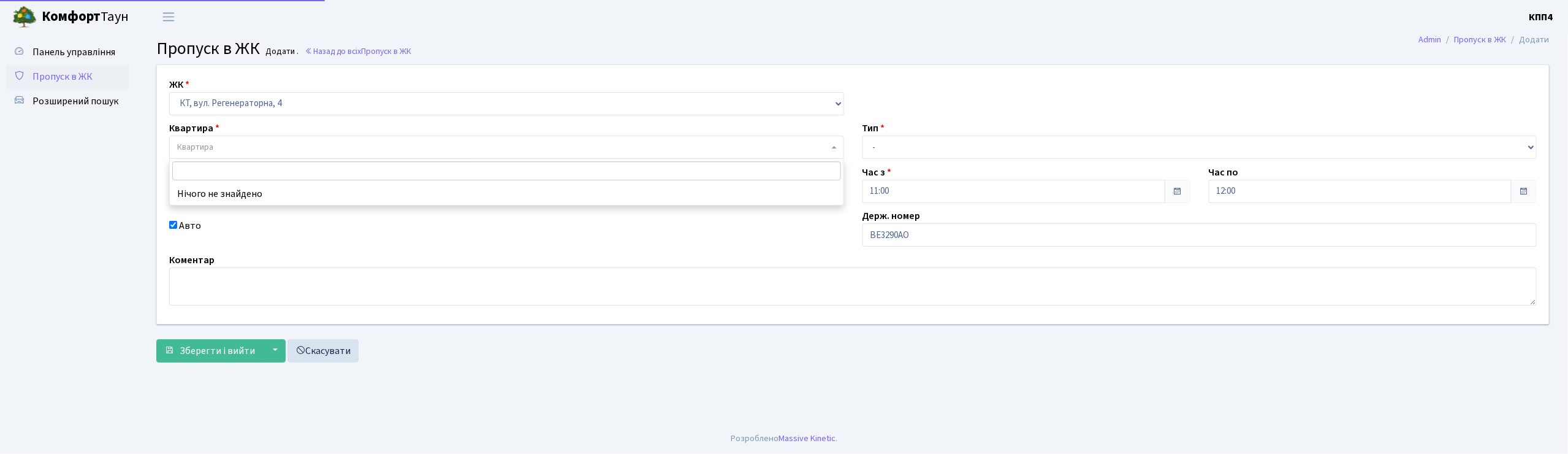
click at [244, 146] on span "Квартира" at bounding box center [503, 147] width 651 height 13
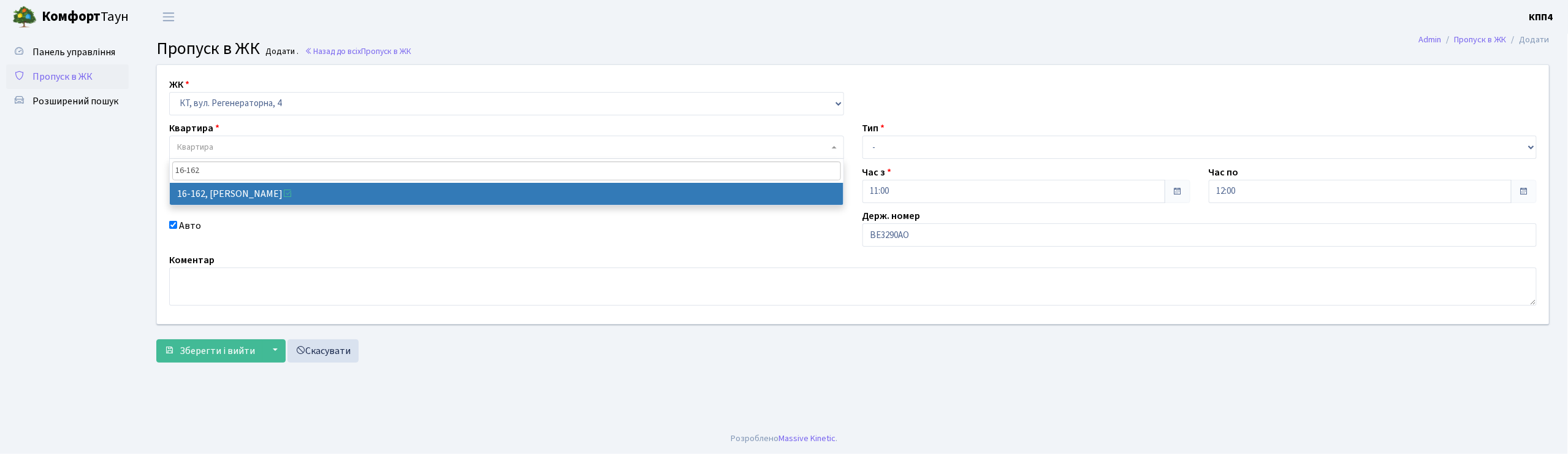
type input "16-162"
select select "8723"
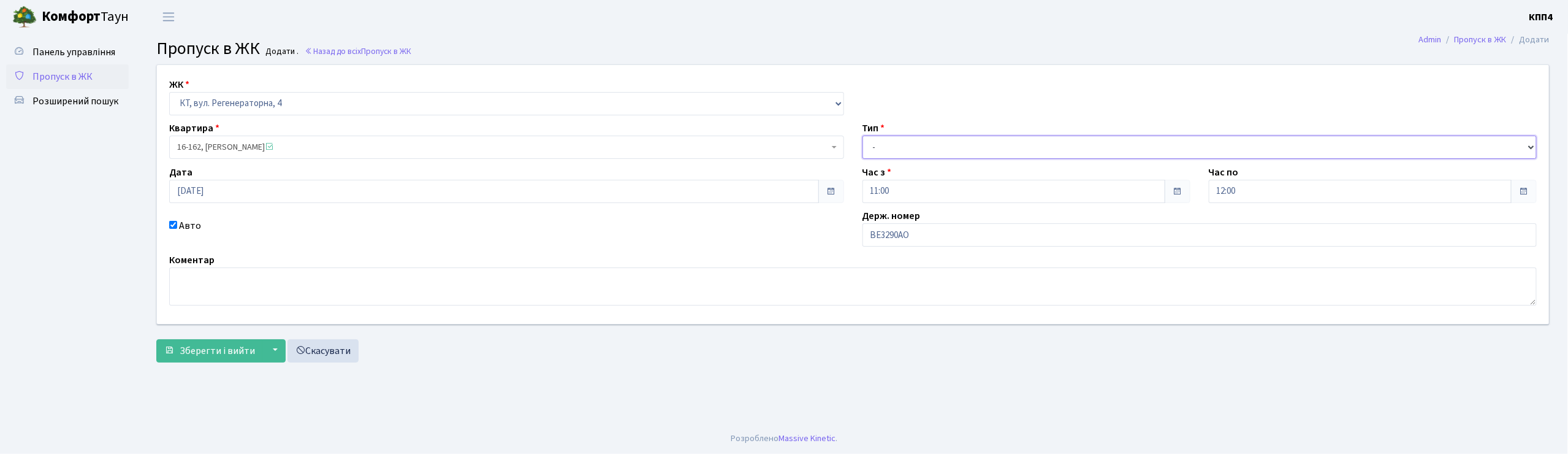
click at [880, 148] on select "- Доставка Таксі Гості Сервіс" at bounding box center [1200, 147] width 675 height 23
select select "2"
click at [863, 135] on select "- Доставка Таксі Гості Сервіс" at bounding box center [1200, 147] width 675 height 23
click at [204, 348] on span "Зберегти і вийти" at bounding box center [217, 351] width 75 height 14
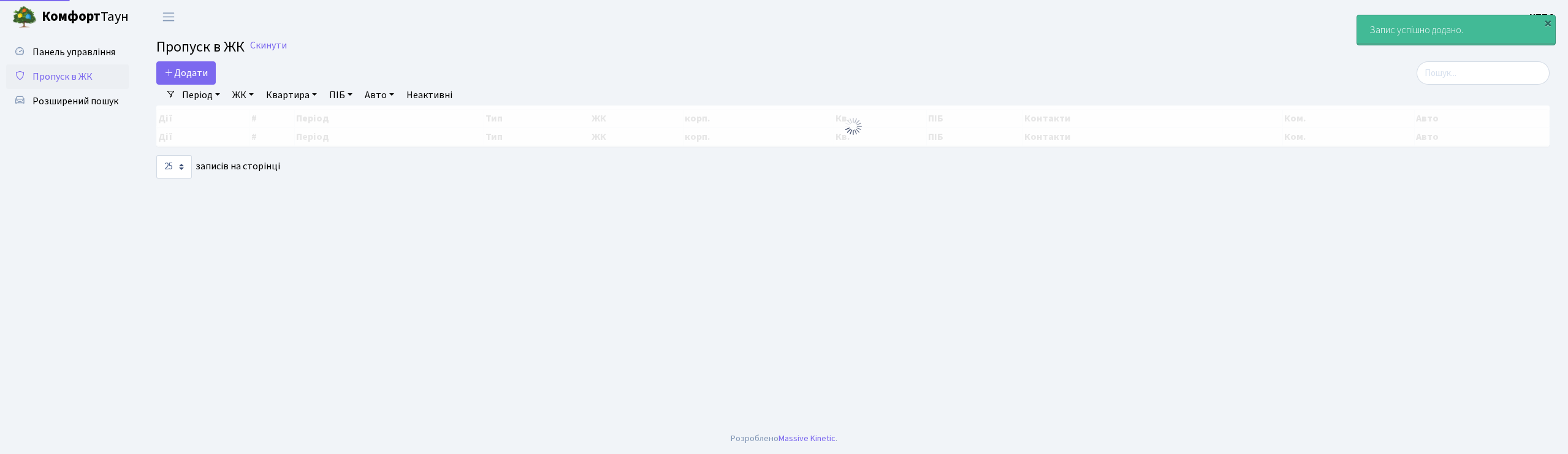
select select "25"
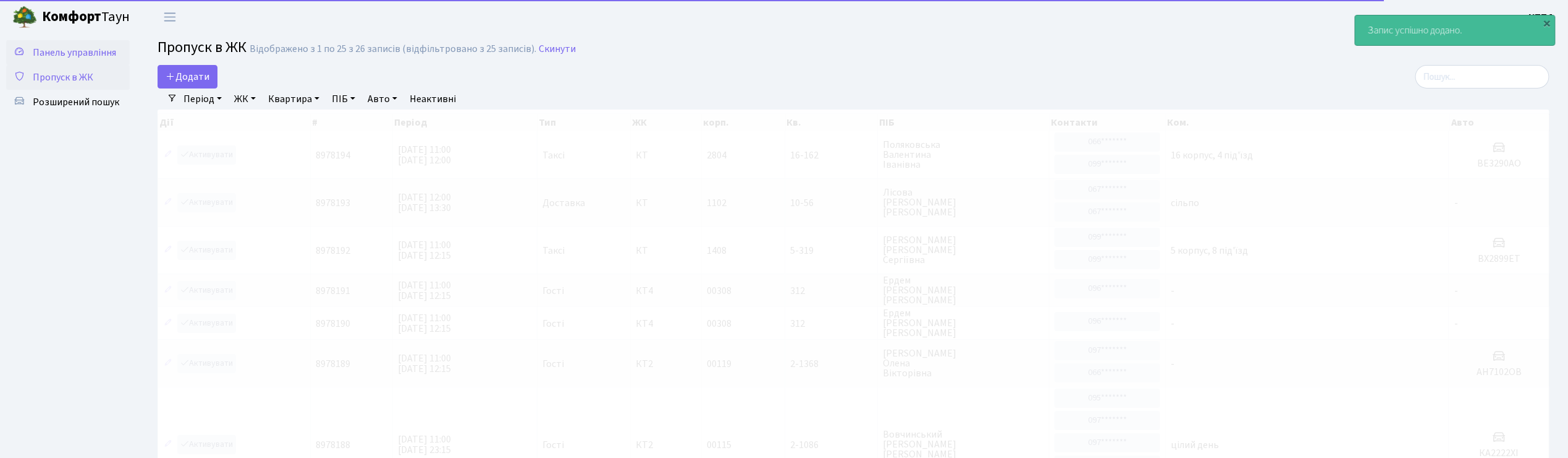
click at [63, 46] on span "Панель управління" at bounding box center [75, 53] width 83 height 14
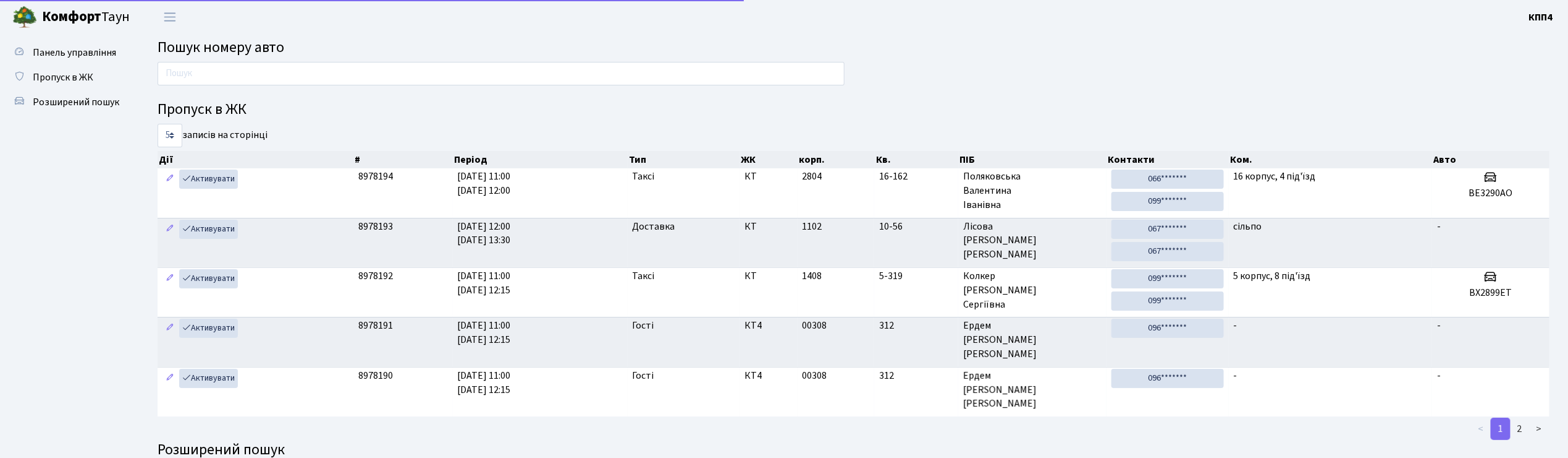
click at [241, 70] on input "text" at bounding box center [501, 73] width 687 height 23
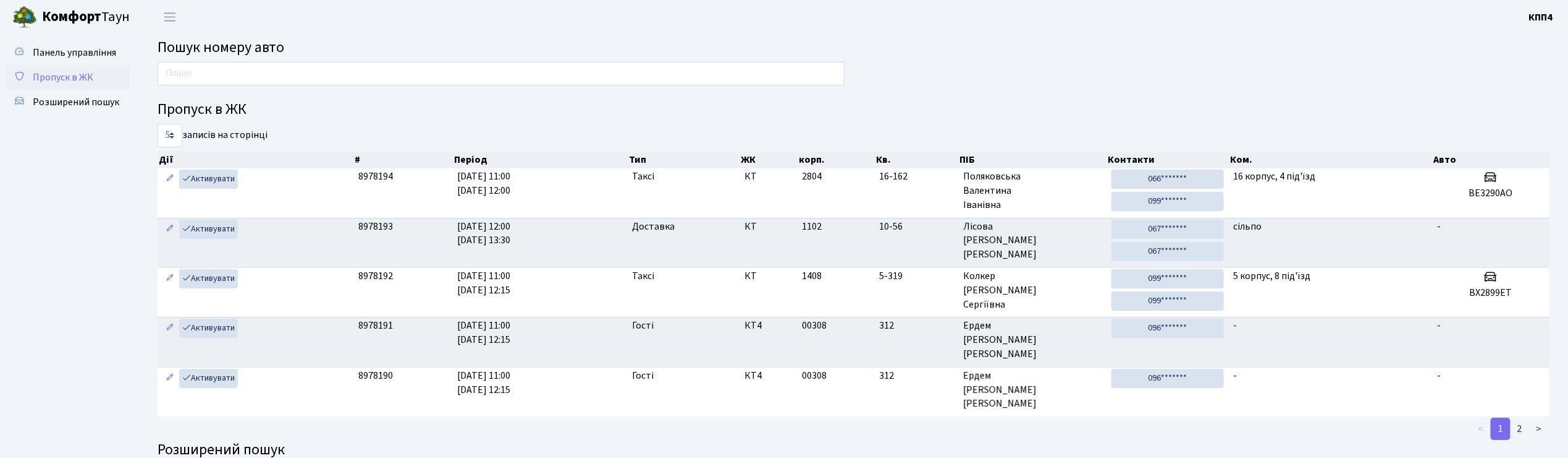
click at [39, 77] on span "Пропуск в ЖК" at bounding box center [63, 77] width 61 height 14
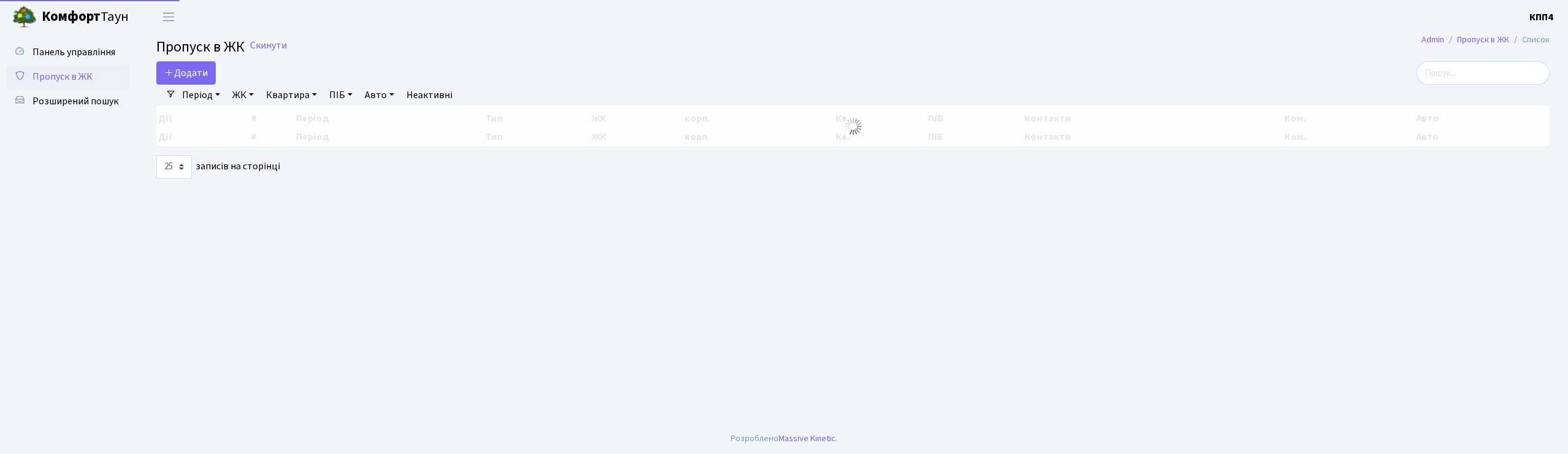
select select "25"
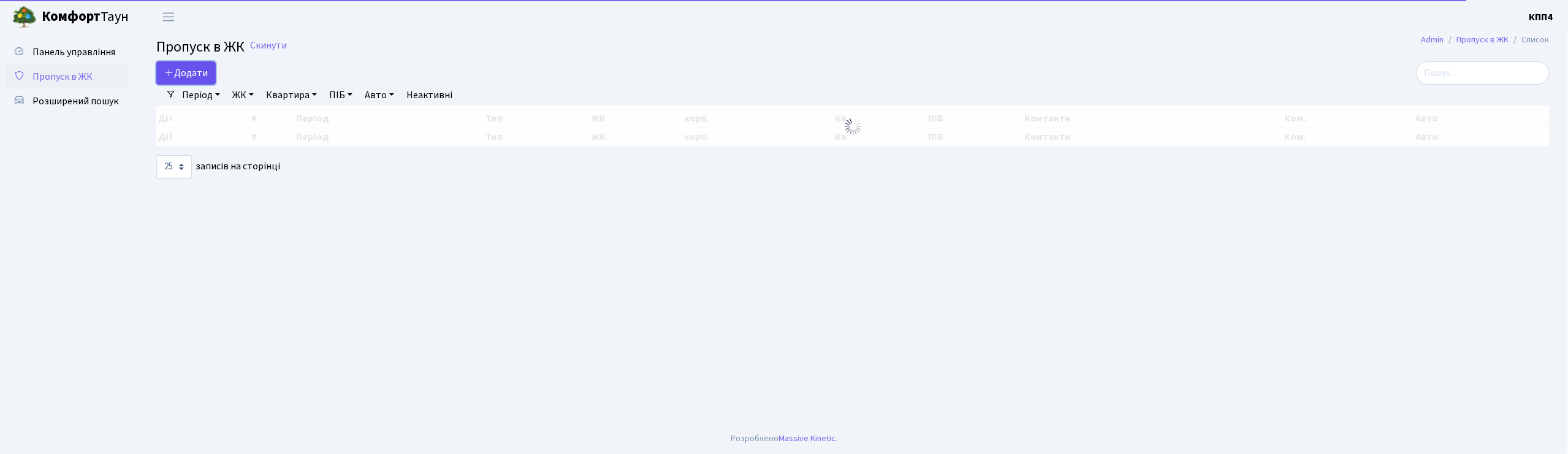
click at [184, 75] on span "Додати" at bounding box center [186, 73] width 43 height 14
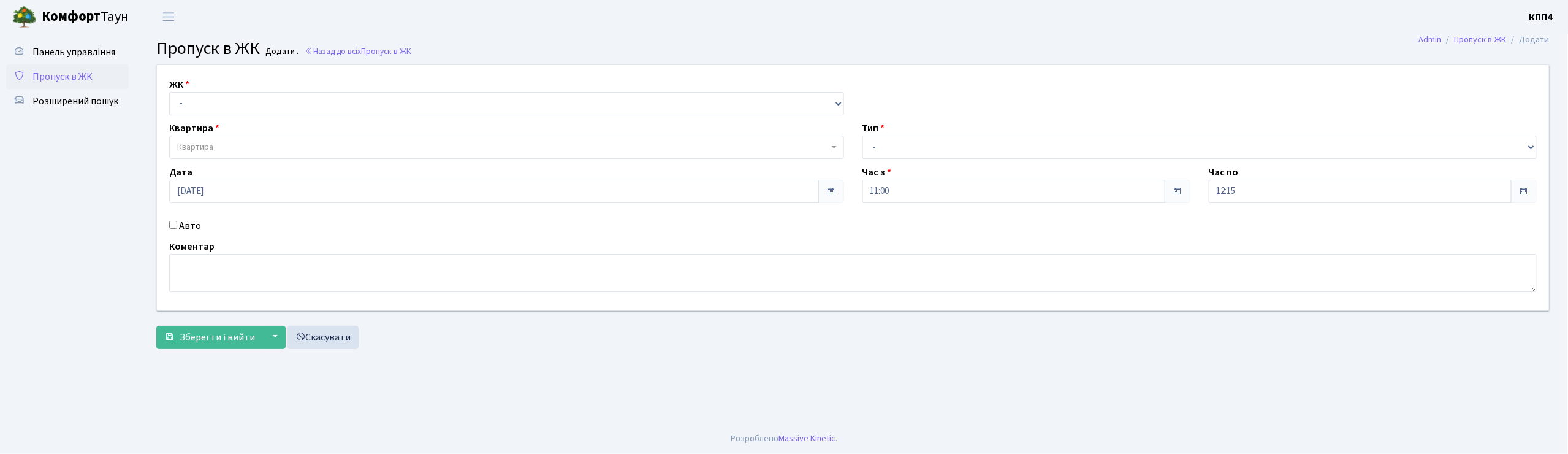
click at [174, 223] on input "Авто" at bounding box center [173, 224] width 8 height 8
checkbox input "true"
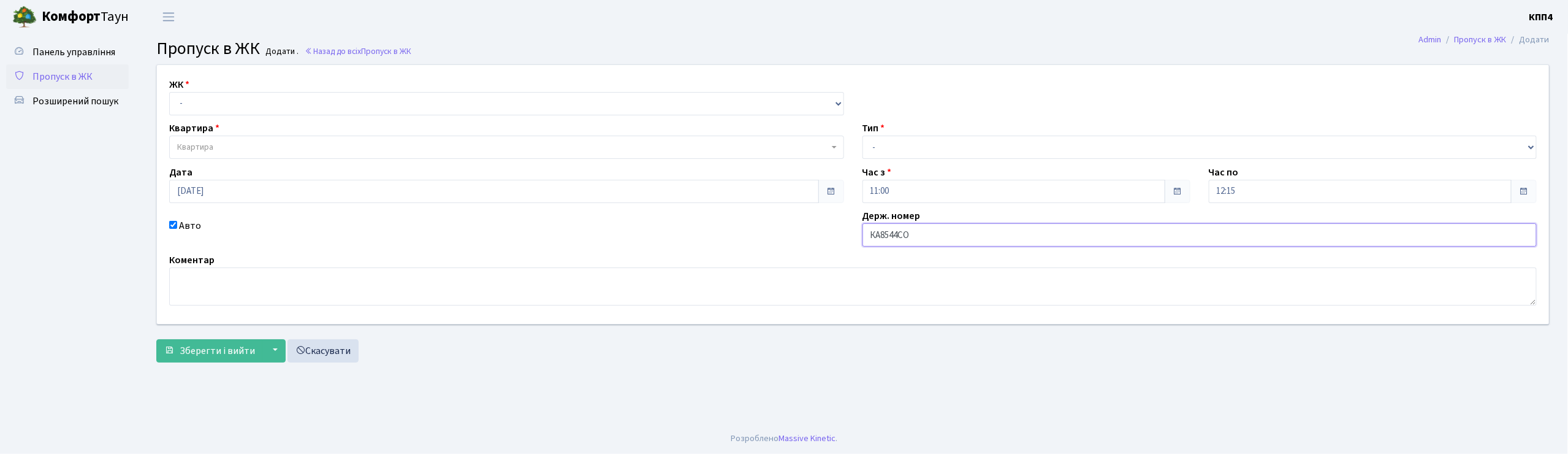
type input "КА8544СО"
click at [222, 99] on select "- КТ, вул. Регенераторна, 4 КТ2, просп. Соборності, 17 КТ3, вул. Березнева, 16 …" at bounding box center [507, 103] width 675 height 23
select select "271"
click at [169, 92] on select "- КТ, вул. Регенераторна, 4 КТ2, просп. Соборності, 17 КТ3, вул. Березнева, 16 …" at bounding box center [507, 103] width 675 height 23
select select
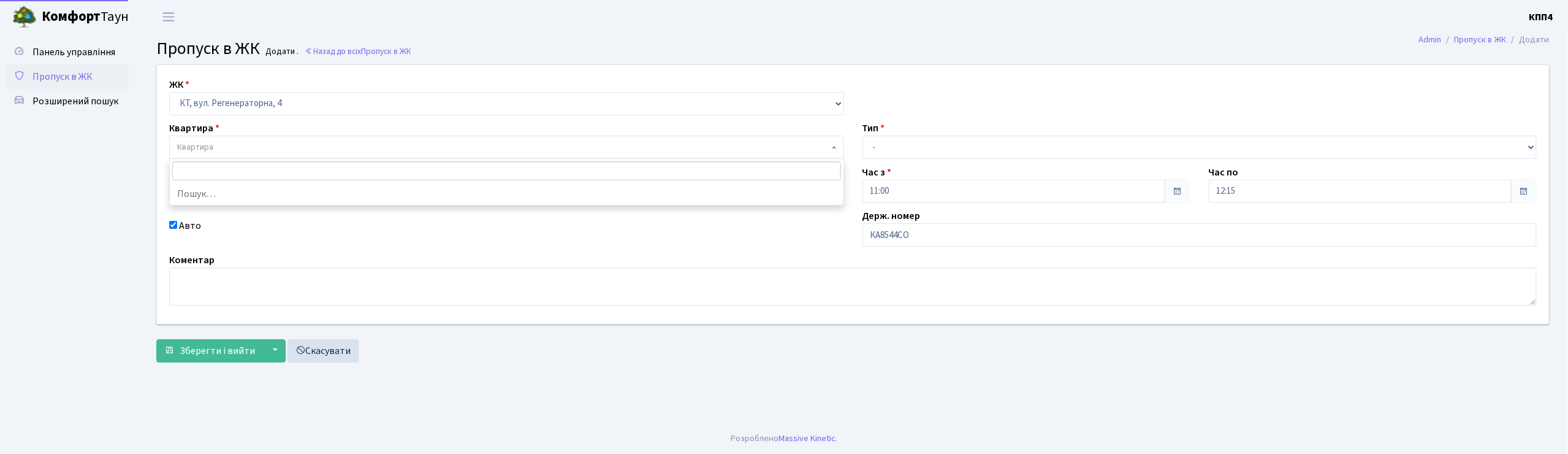
click at [229, 149] on span "Квартира" at bounding box center [503, 147] width 651 height 13
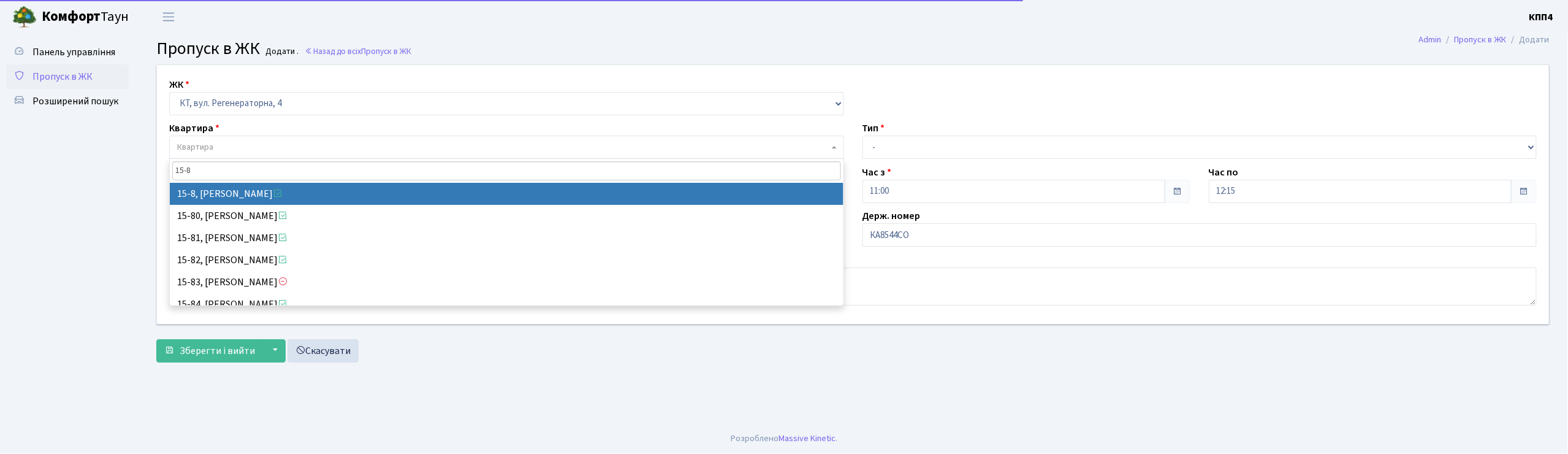
type input "15-8"
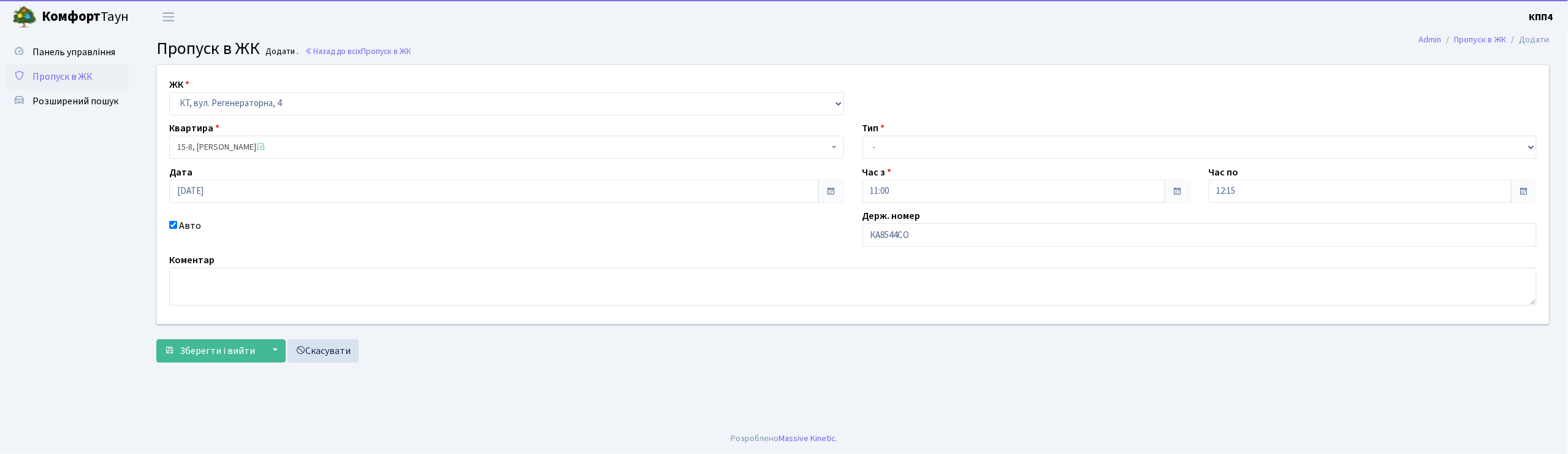
select select "8783"
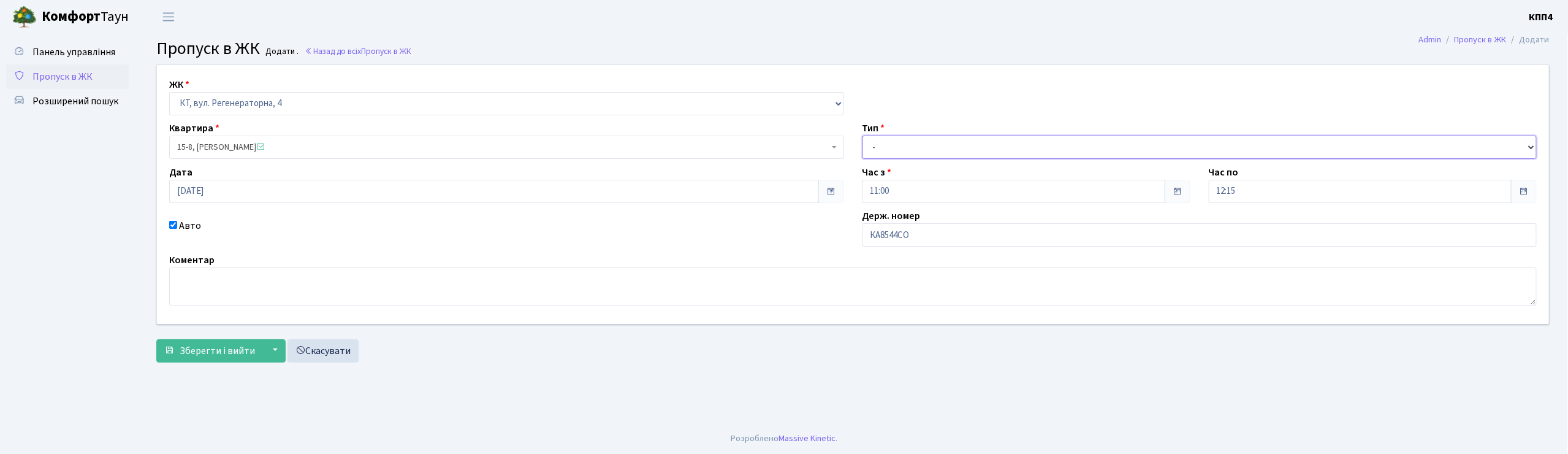
click at [900, 148] on select "- Доставка Таксі Гості Сервіс" at bounding box center [1200, 147] width 675 height 23
select select "1"
click at [863, 135] on select "- Доставка Таксі Гості Сервіс" at bounding box center [1200, 147] width 675 height 23
click at [216, 352] on span "Зберегти і вийти" at bounding box center [217, 351] width 75 height 14
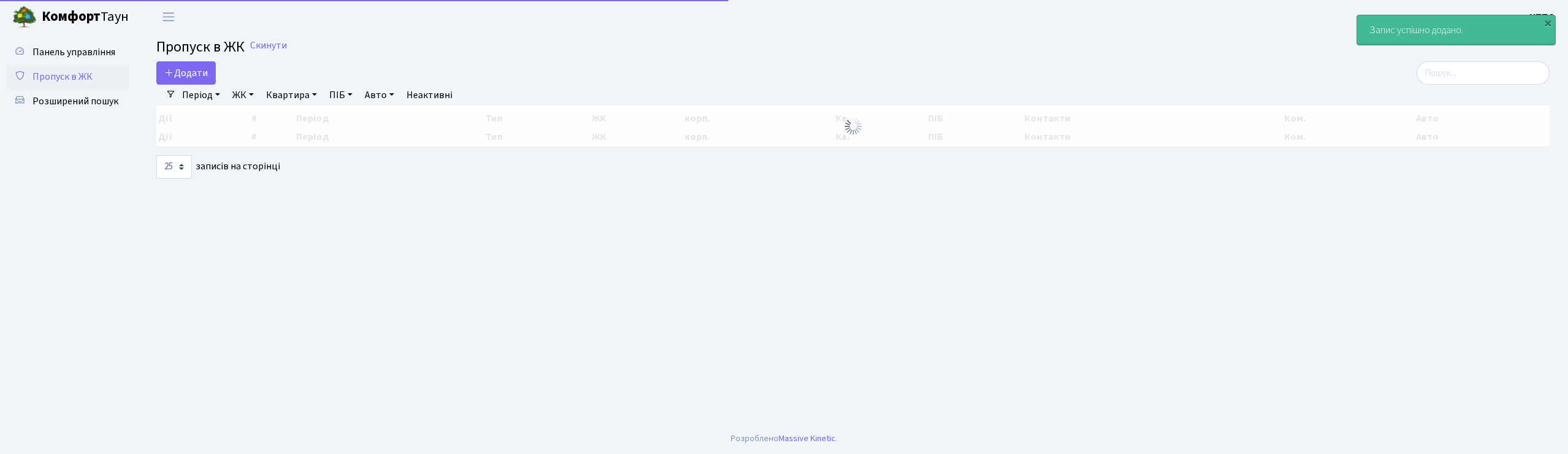
select select "25"
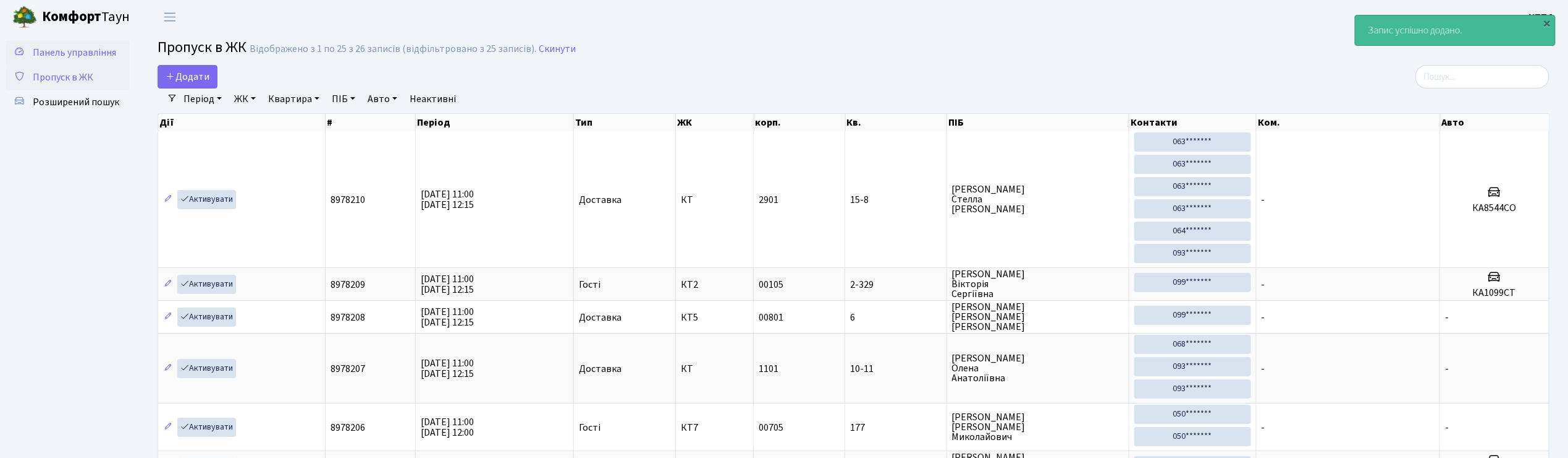
click at [88, 49] on span "Панель управління" at bounding box center [75, 53] width 83 height 14
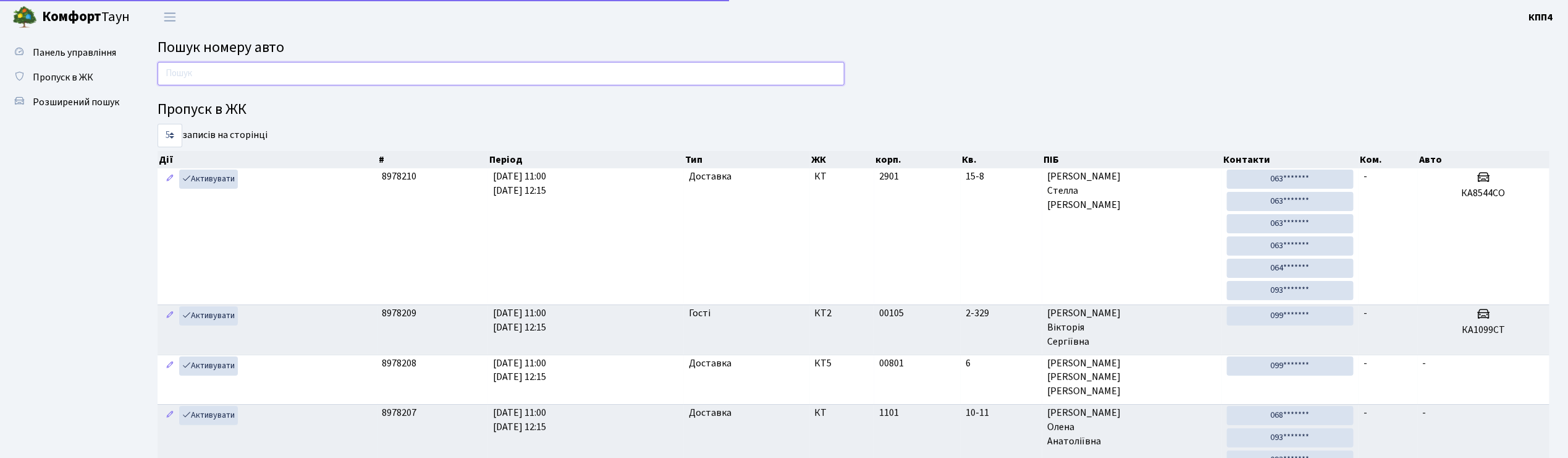
click at [240, 85] on input "text" at bounding box center [501, 73] width 687 height 23
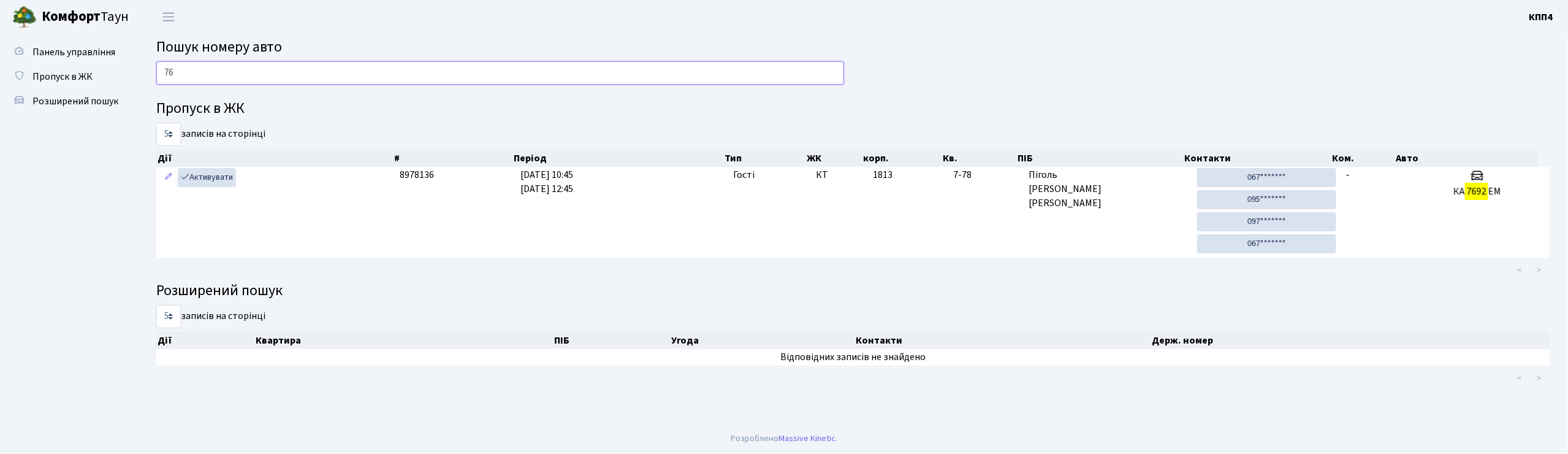
type input "7"
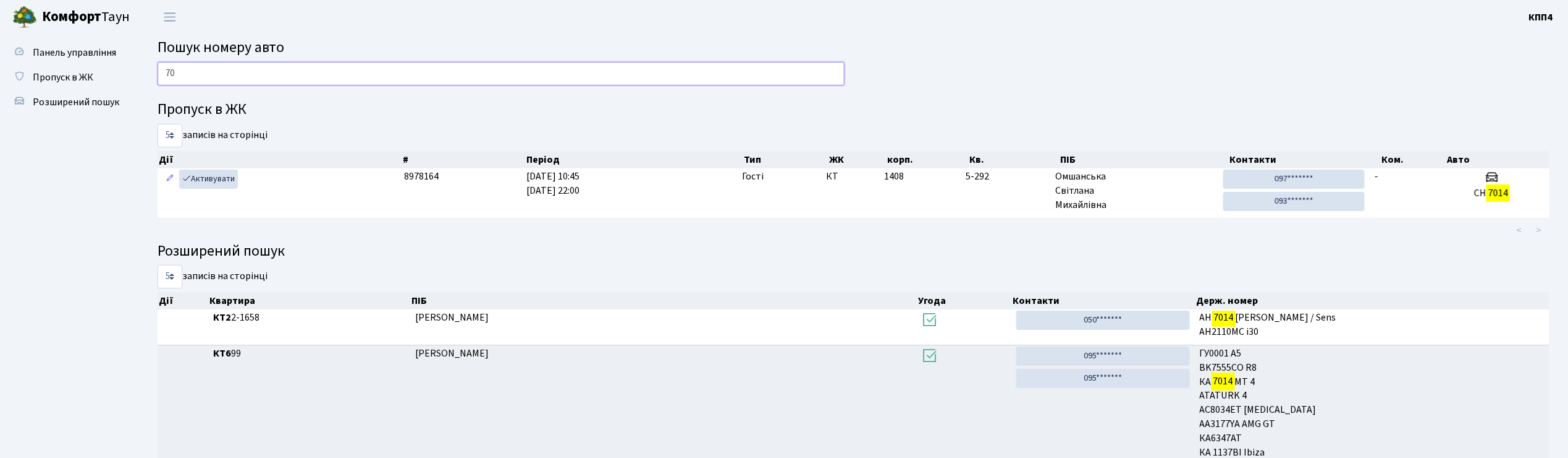
type input "7"
